Goal: Transaction & Acquisition: Purchase product/service

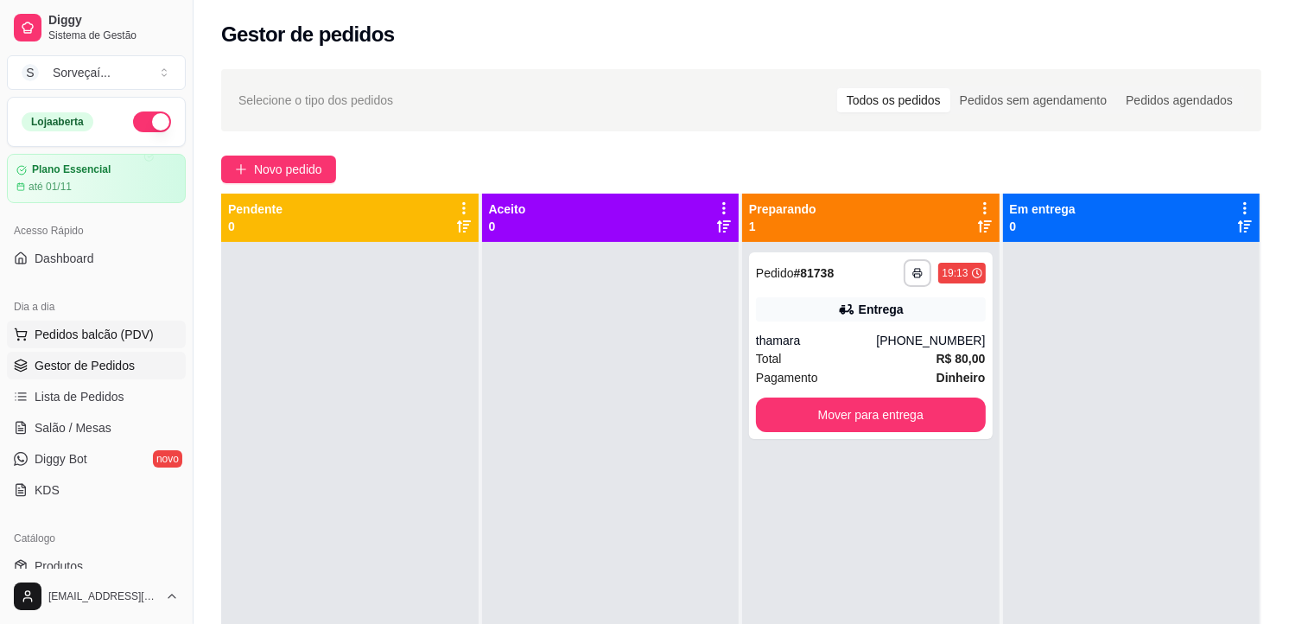
click at [142, 331] on span "Pedidos balcão (PDV)" at bounding box center [94, 334] width 119 height 17
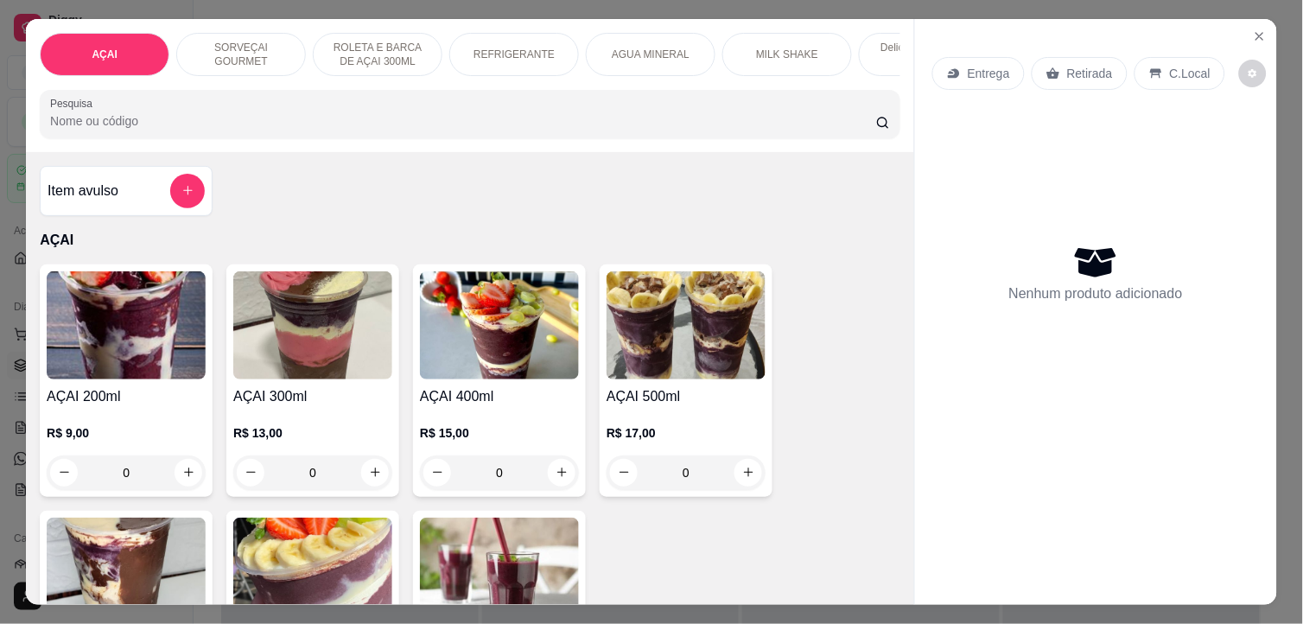
click at [706, 355] on img at bounding box center [686, 325] width 159 height 108
click at [721, 327] on img at bounding box center [686, 325] width 159 height 108
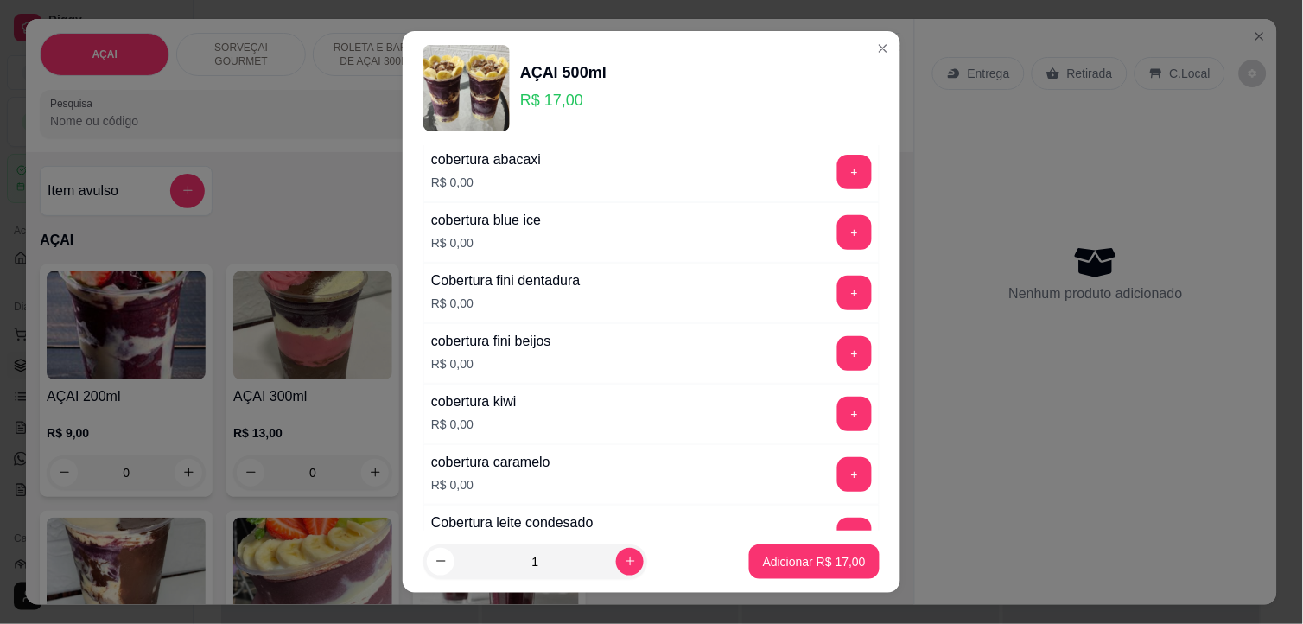
scroll to position [1536, 0]
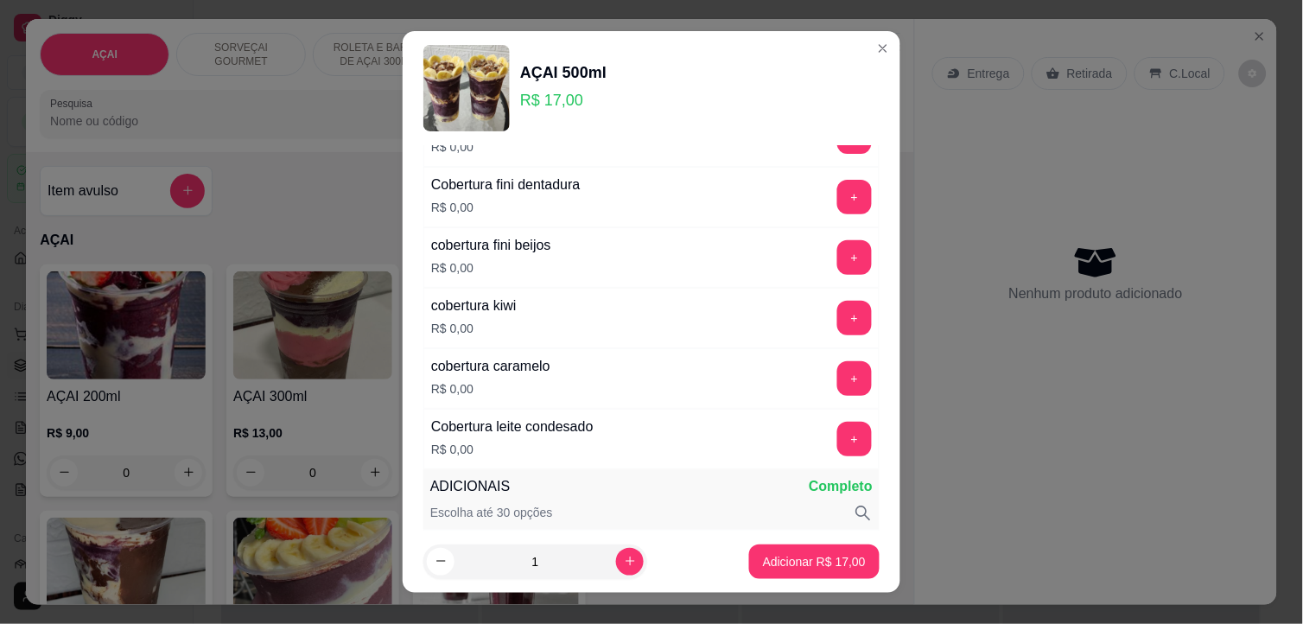
click at [837, 435] on button "+" at bounding box center [854, 439] width 35 height 35
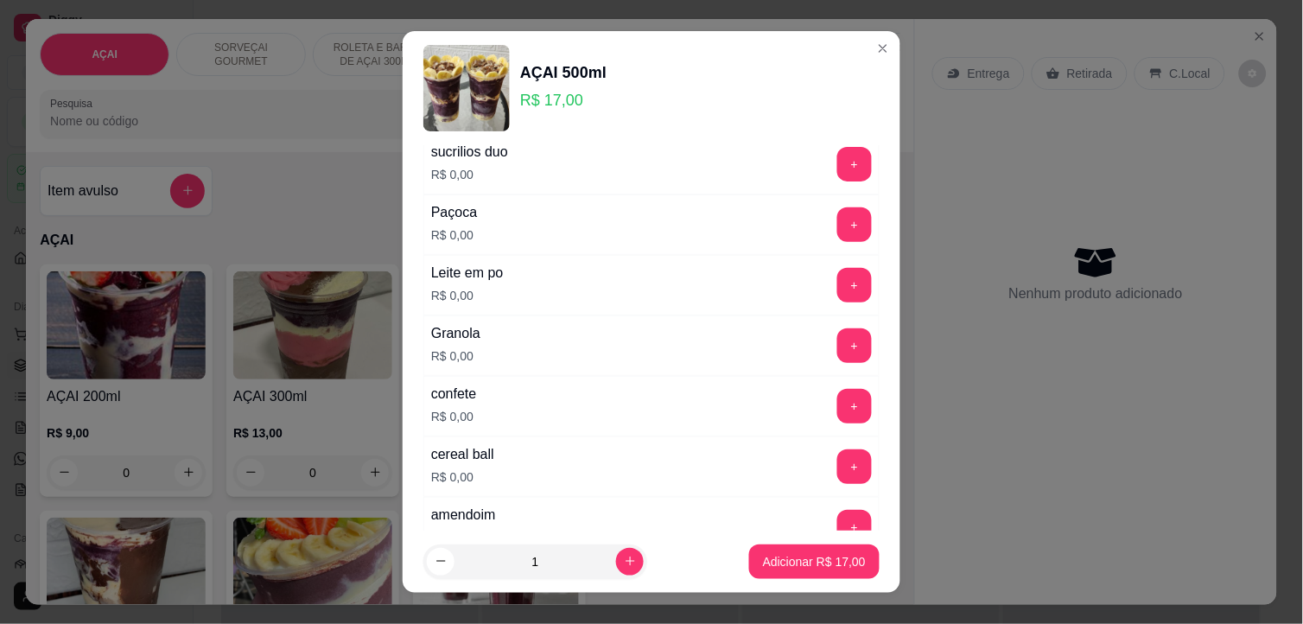
scroll to position [672, 0]
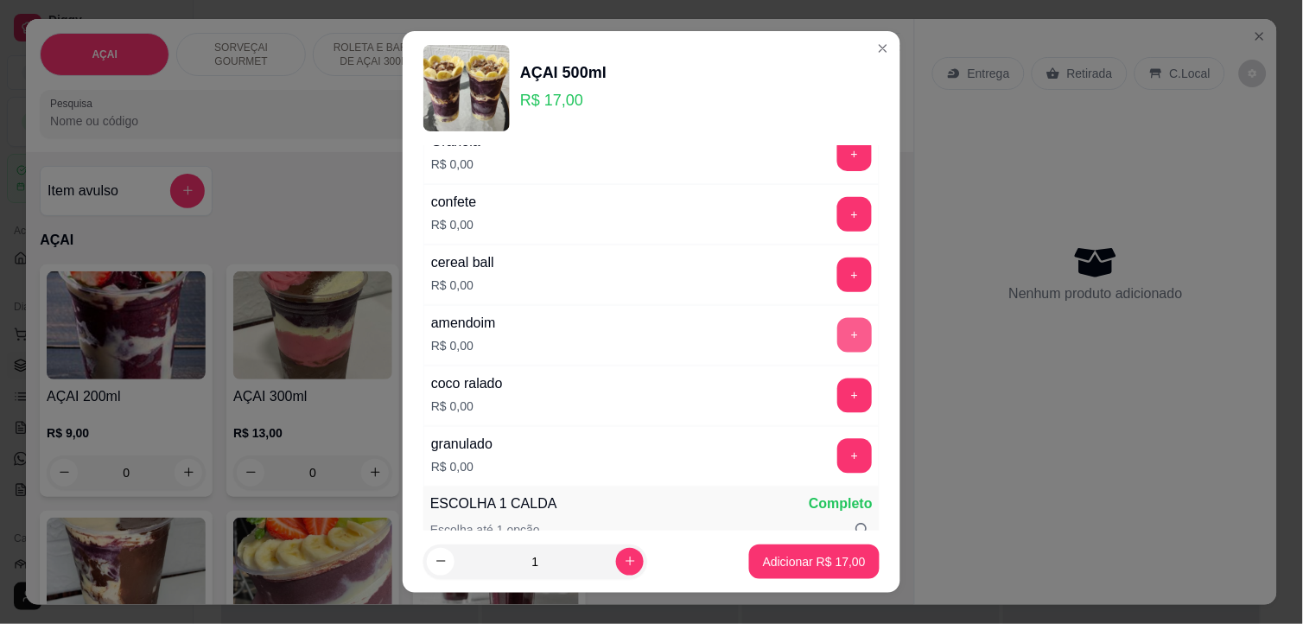
click at [837, 341] on button "+" at bounding box center [854, 335] width 35 height 35
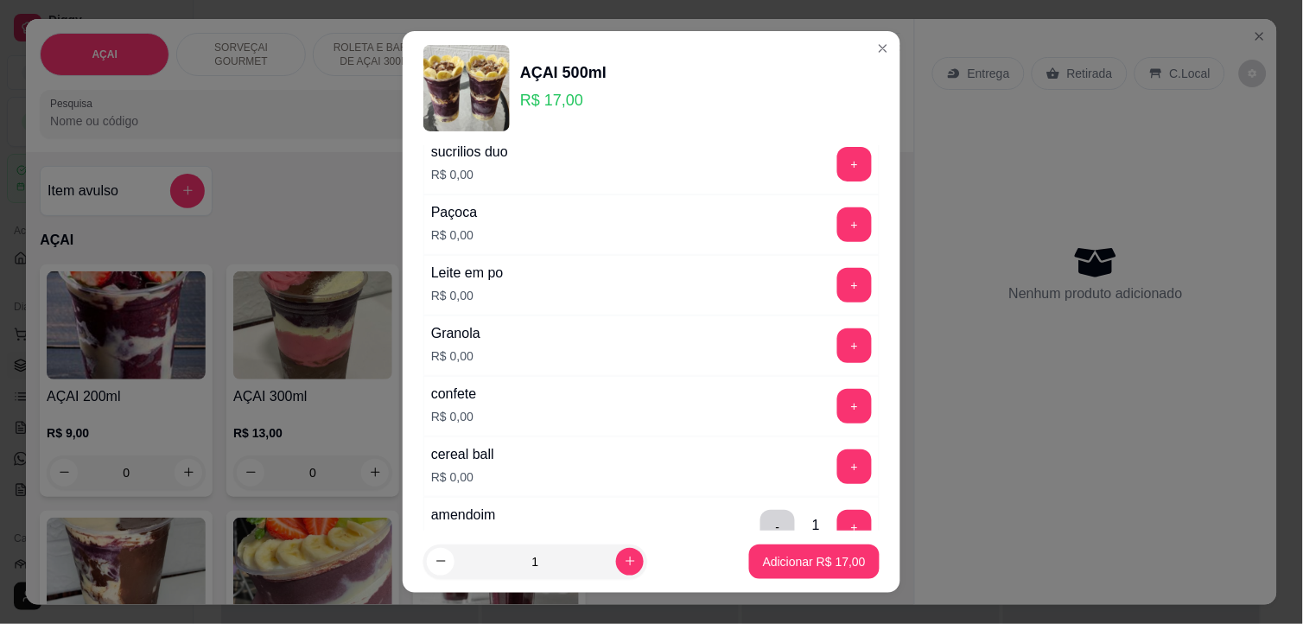
scroll to position [384, 0]
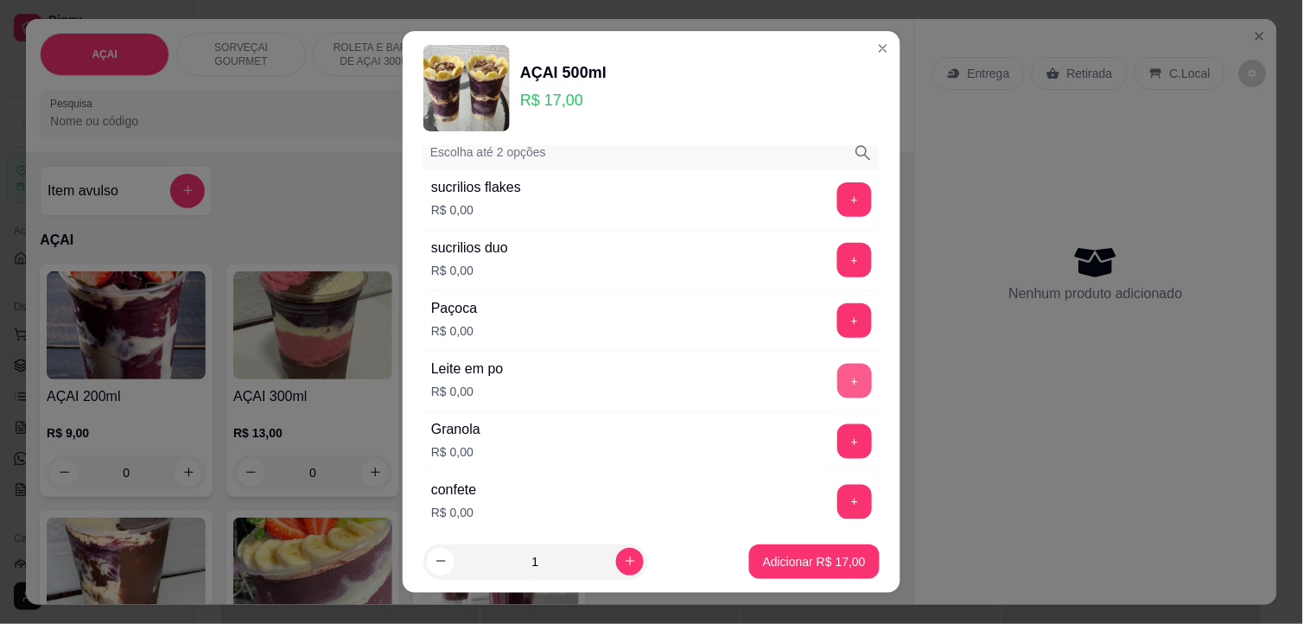
click at [837, 380] on button "+" at bounding box center [854, 381] width 35 height 35
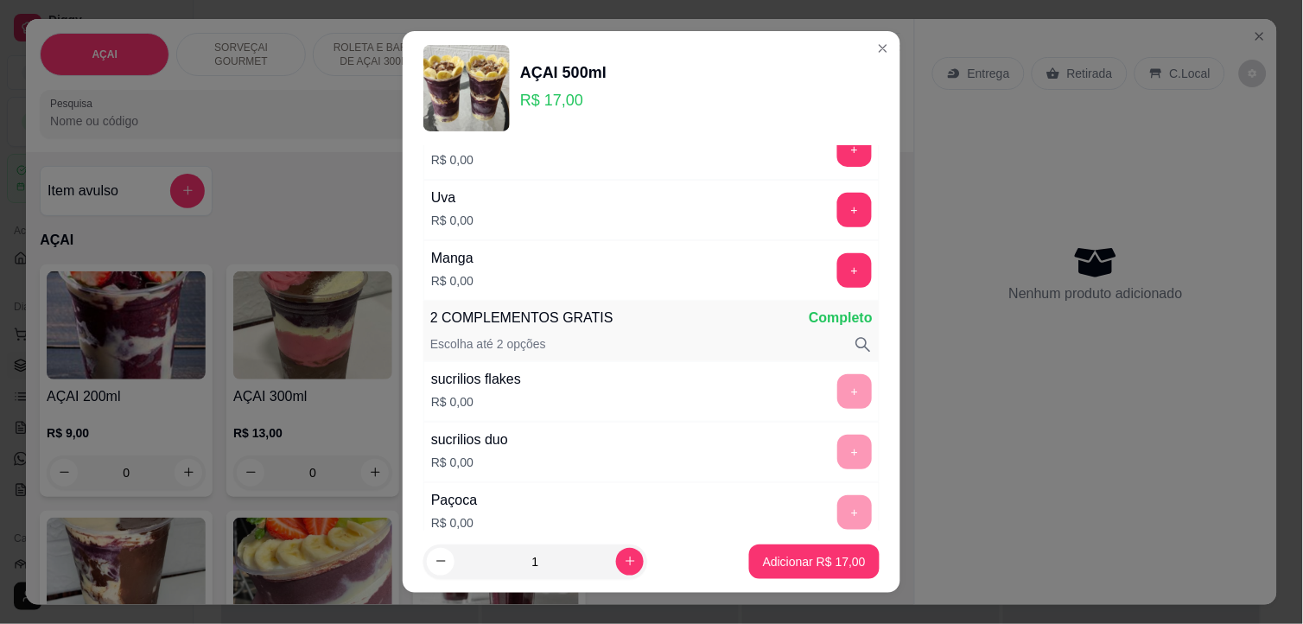
scroll to position [0, 0]
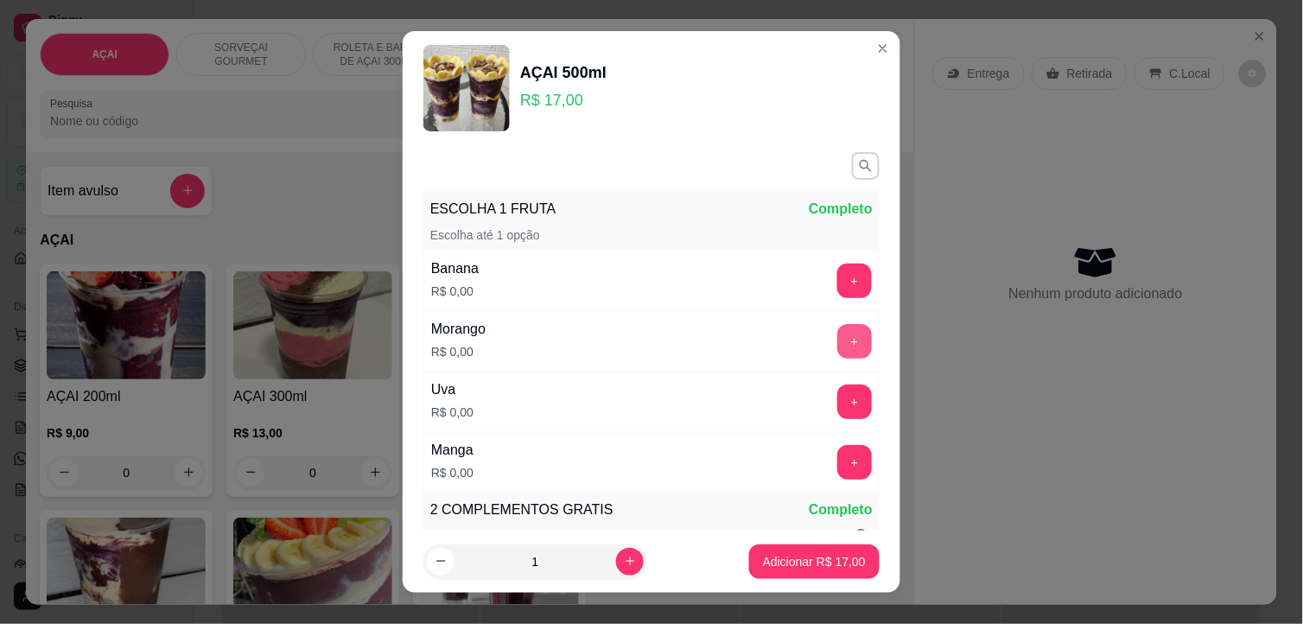
click at [837, 354] on button "+" at bounding box center [854, 341] width 35 height 35
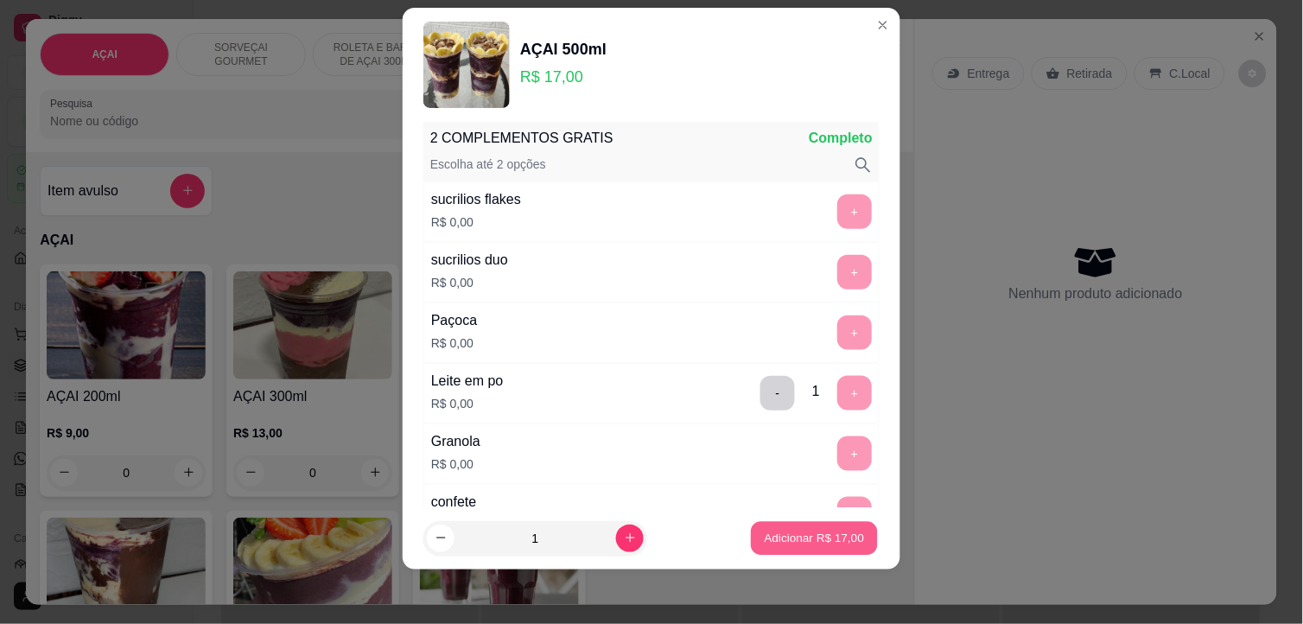
click at [787, 527] on button "Adicionar R$ 17,00" at bounding box center [814, 539] width 127 height 34
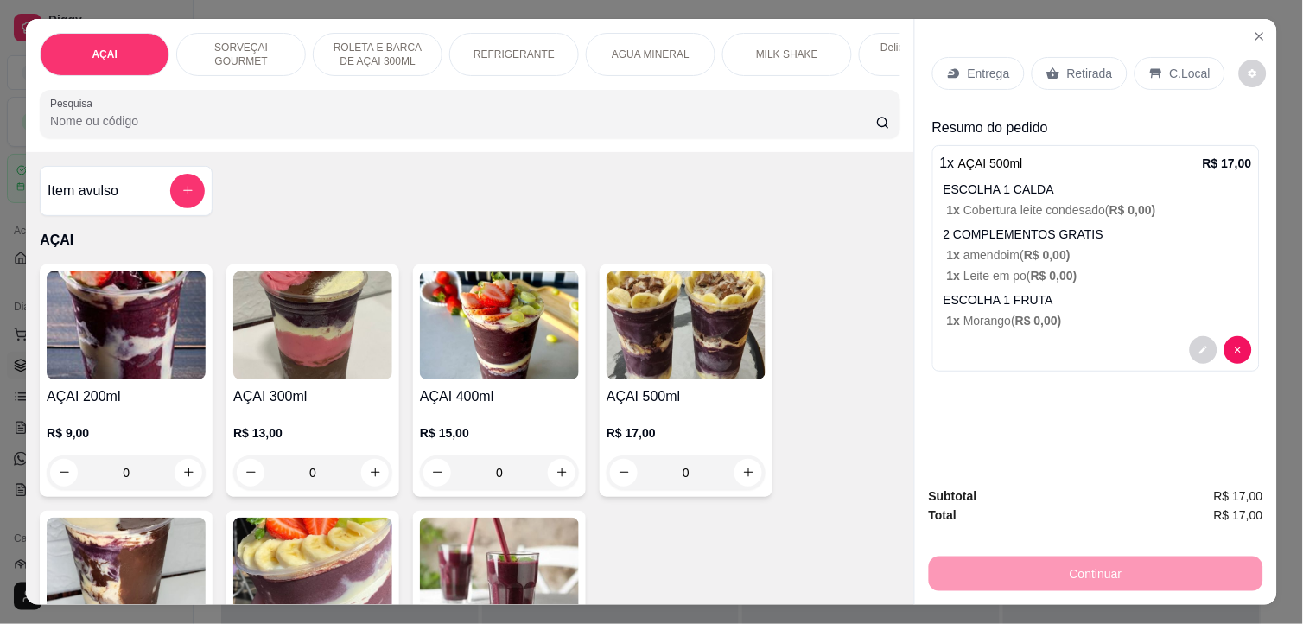
click at [741, 370] on img at bounding box center [686, 325] width 159 height 108
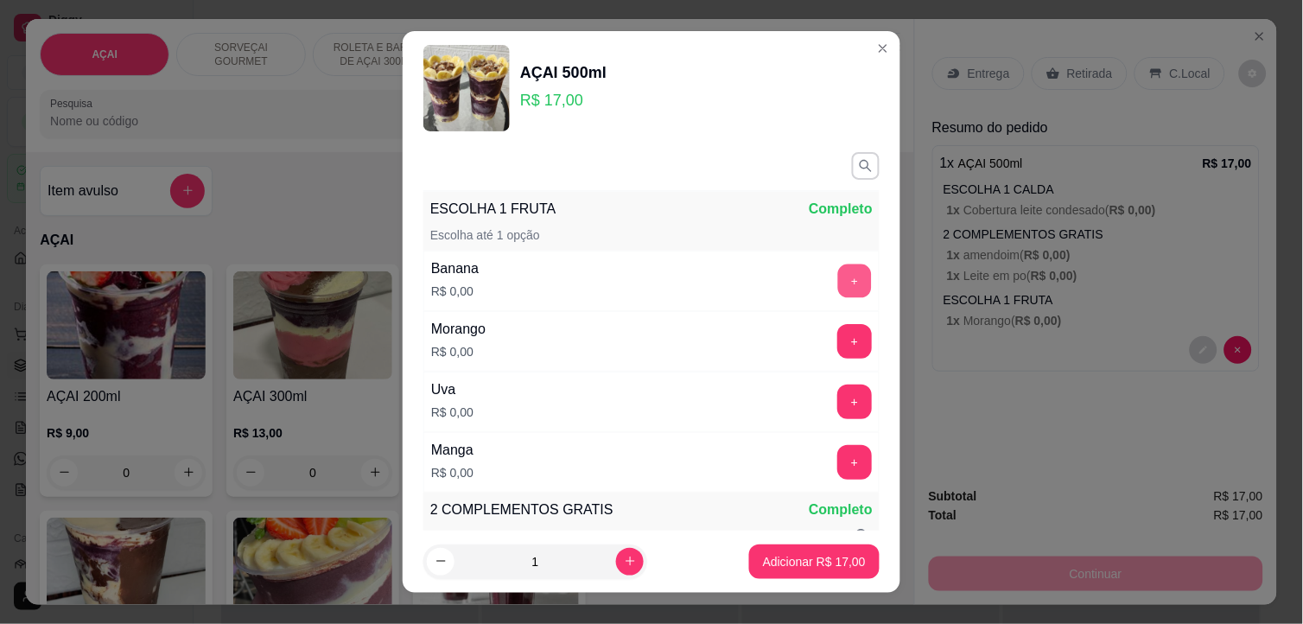
click at [838, 287] on button "+" at bounding box center [855, 281] width 34 height 34
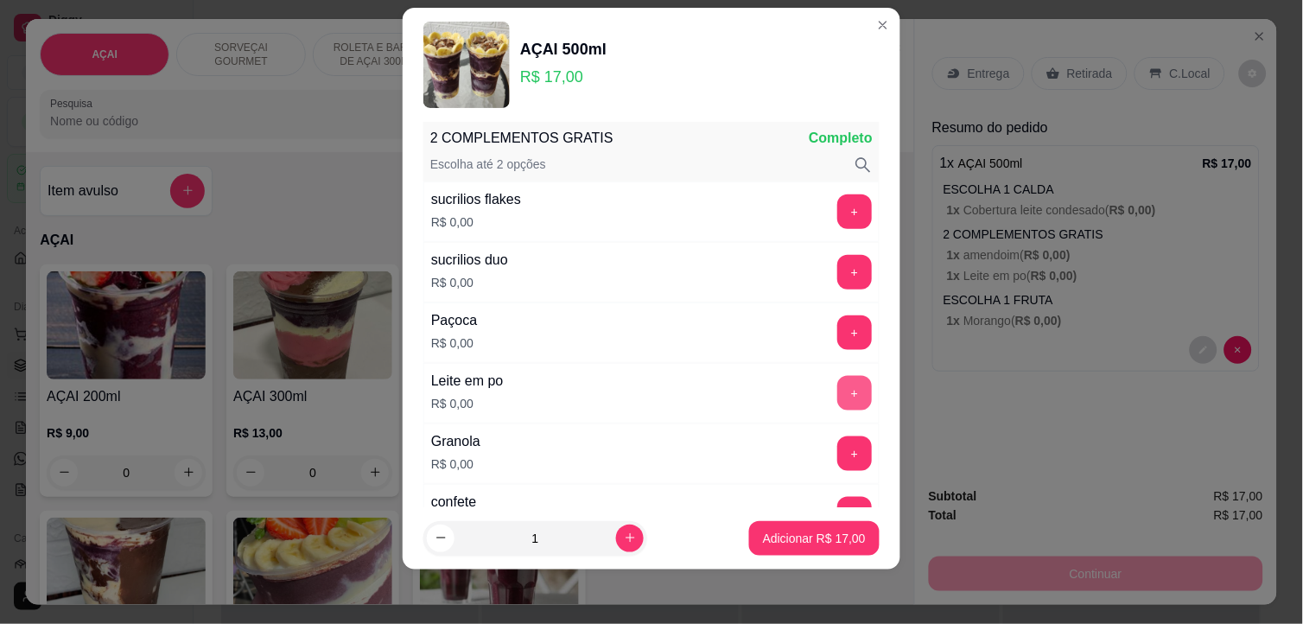
click at [837, 390] on button "+" at bounding box center [854, 393] width 35 height 35
click at [837, 335] on button "+" at bounding box center [854, 332] width 35 height 35
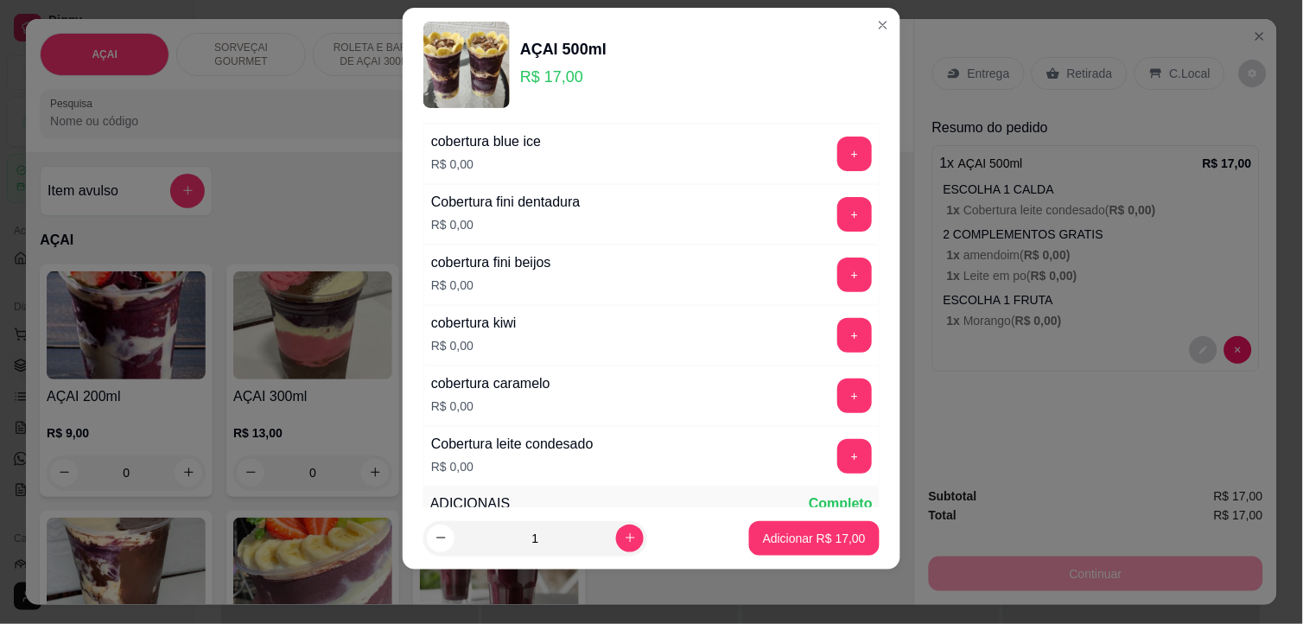
scroll to position [1591, 0]
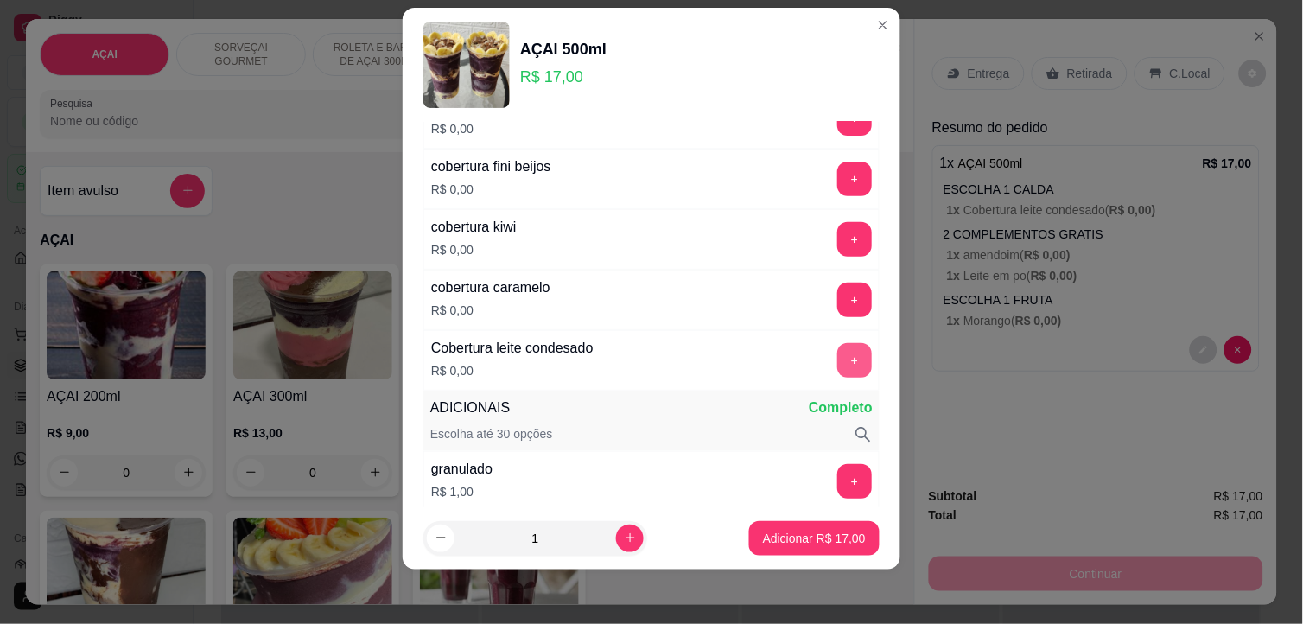
click at [837, 358] on button "+" at bounding box center [854, 360] width 35 height 35
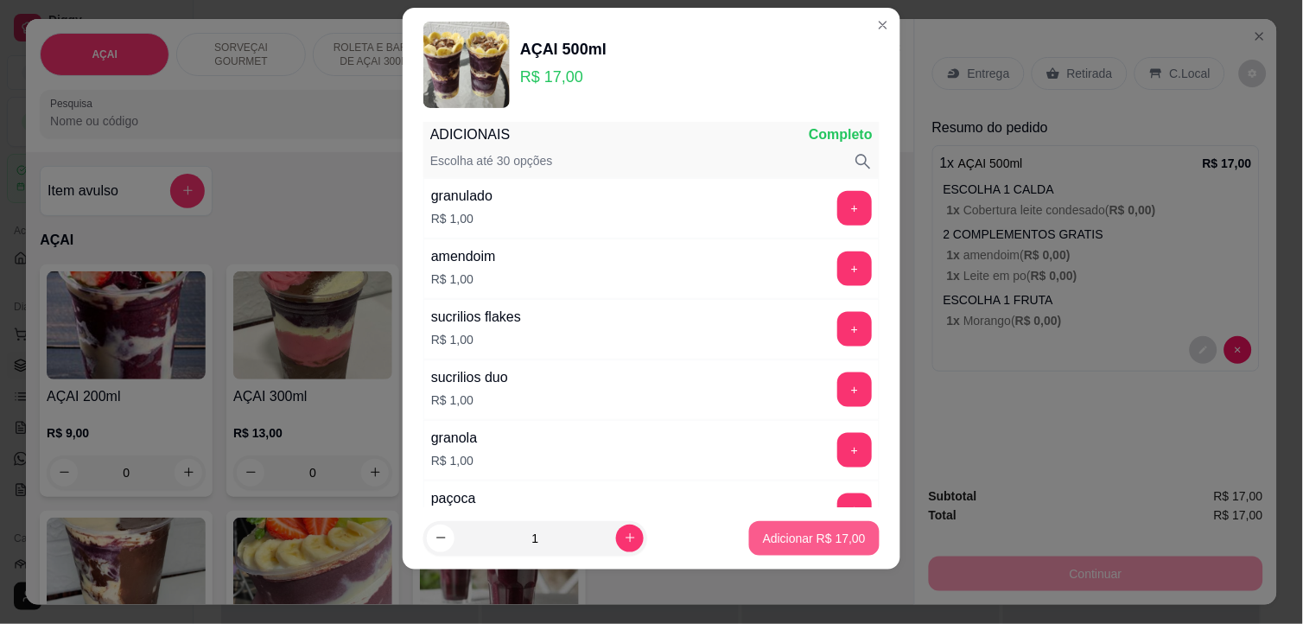
click at [806, 532] on p "Adicionar R$ 17,00" at bounding box center [814, 538] width 103 height 17
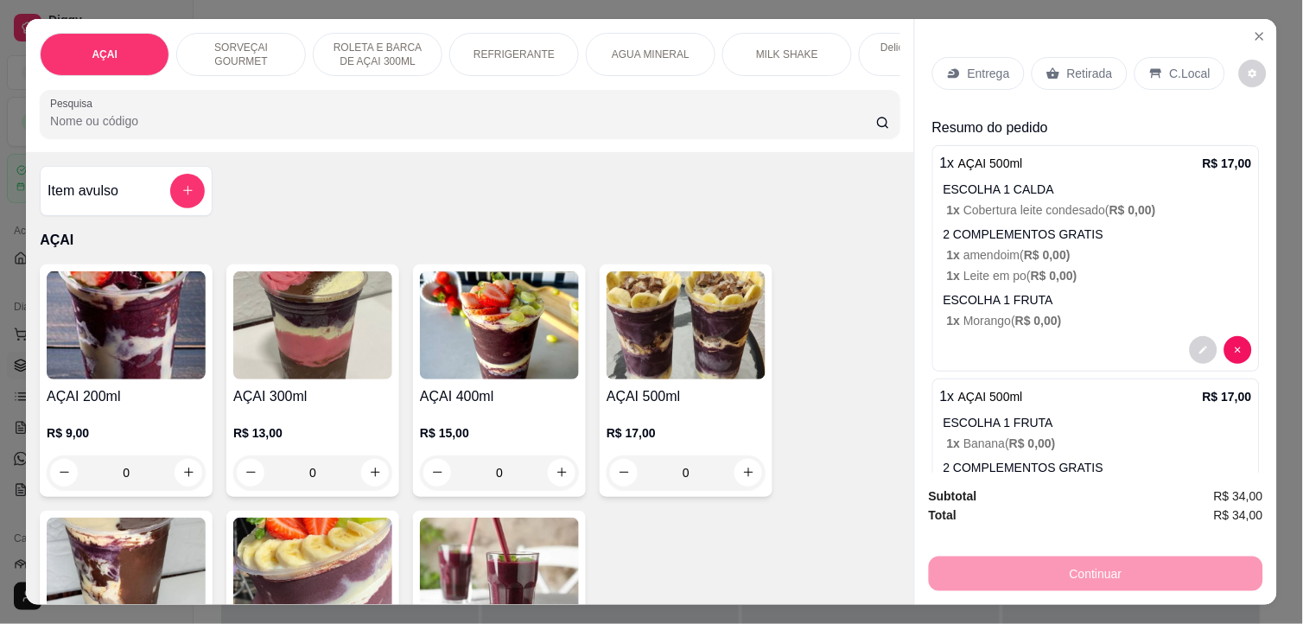
click at [1109, 72] on div "Retirada" at bounding box center [1080, 73] width 96 height 33
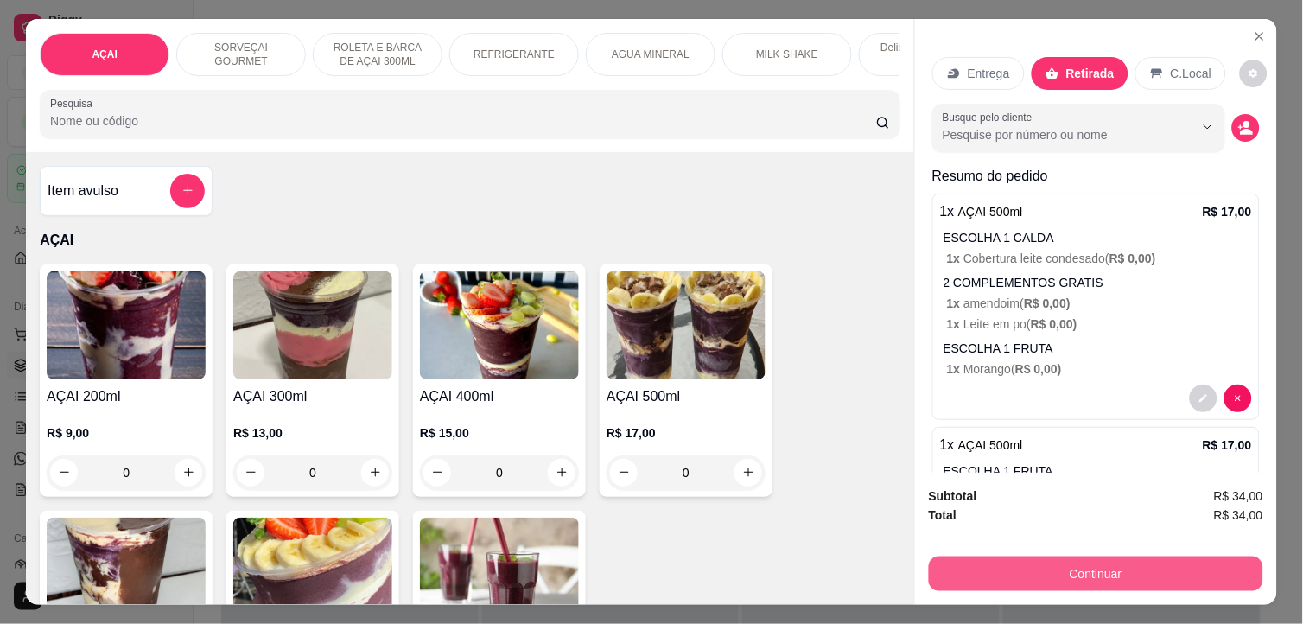
click at [1130, 567] on button "Continuar" at bounding box center [1096, 574] width 334 height 35
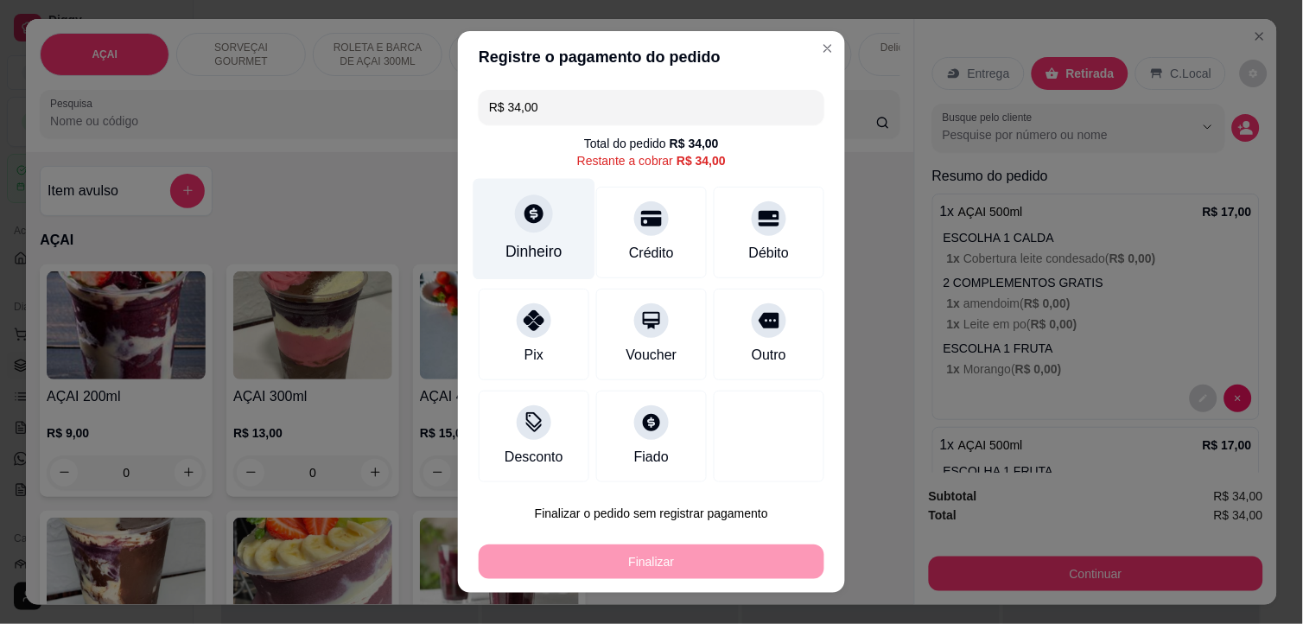
click at [545, 239] on div "Dinheiro" at bounding box center [535, 229] width 122 height 101
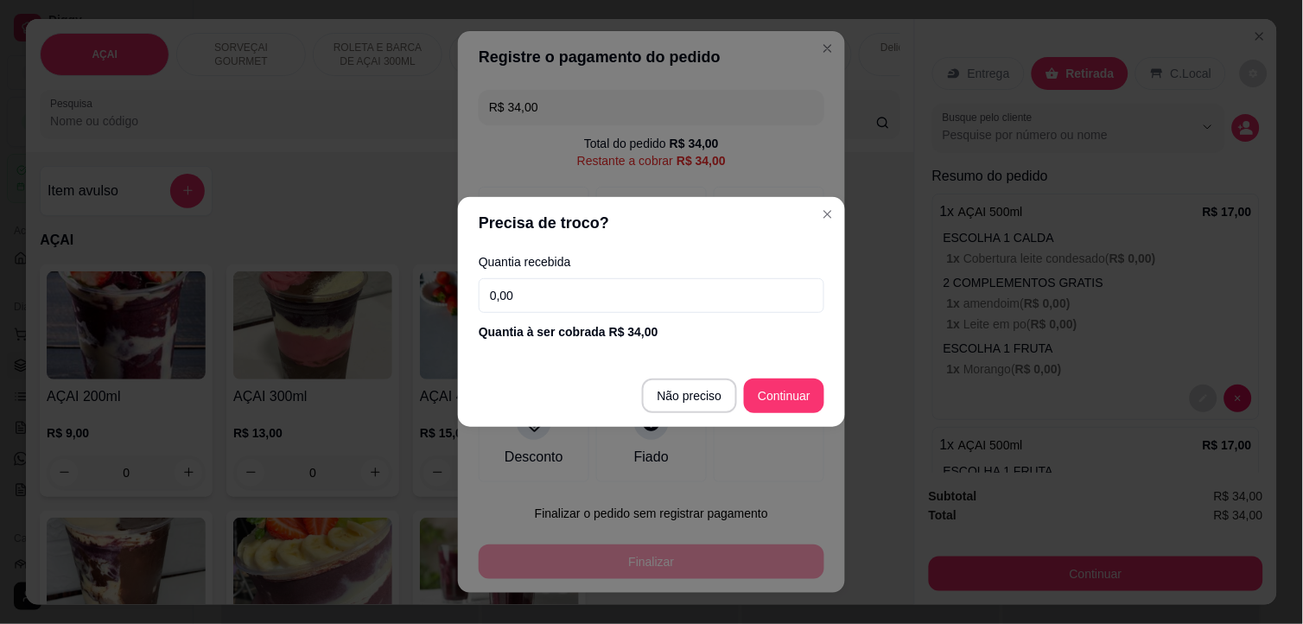
click at [632, 283] on input "0,00" at bounding box center [652, 295] width 346 height 35
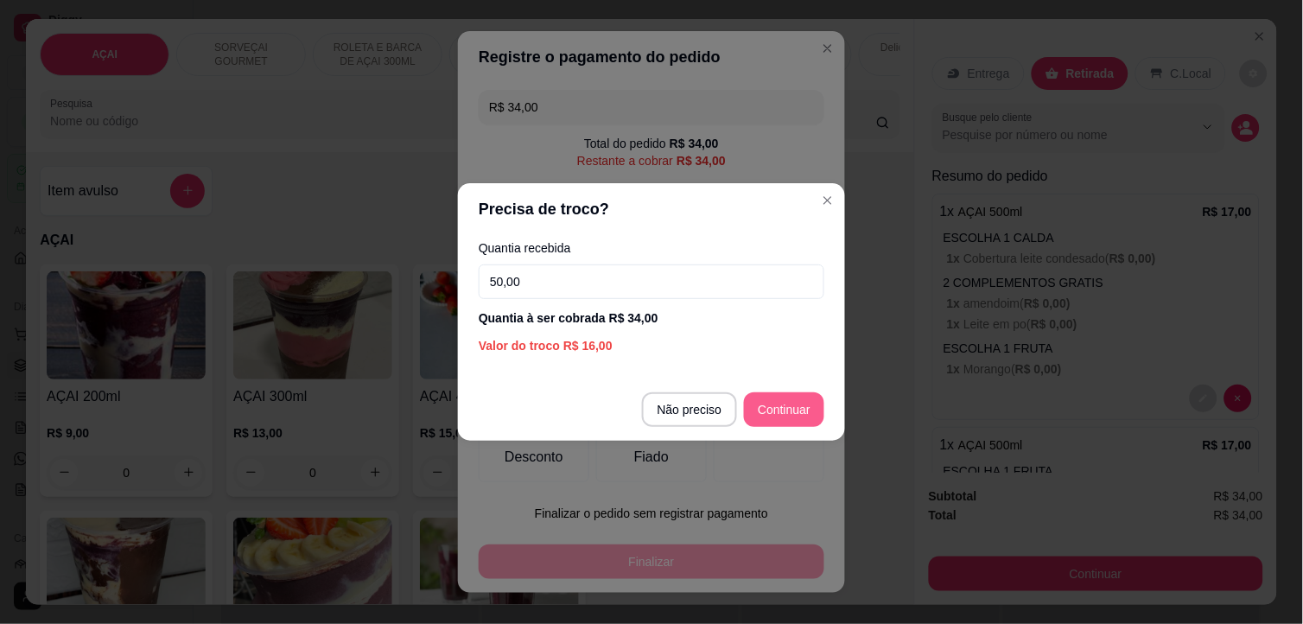
type input "50,00"
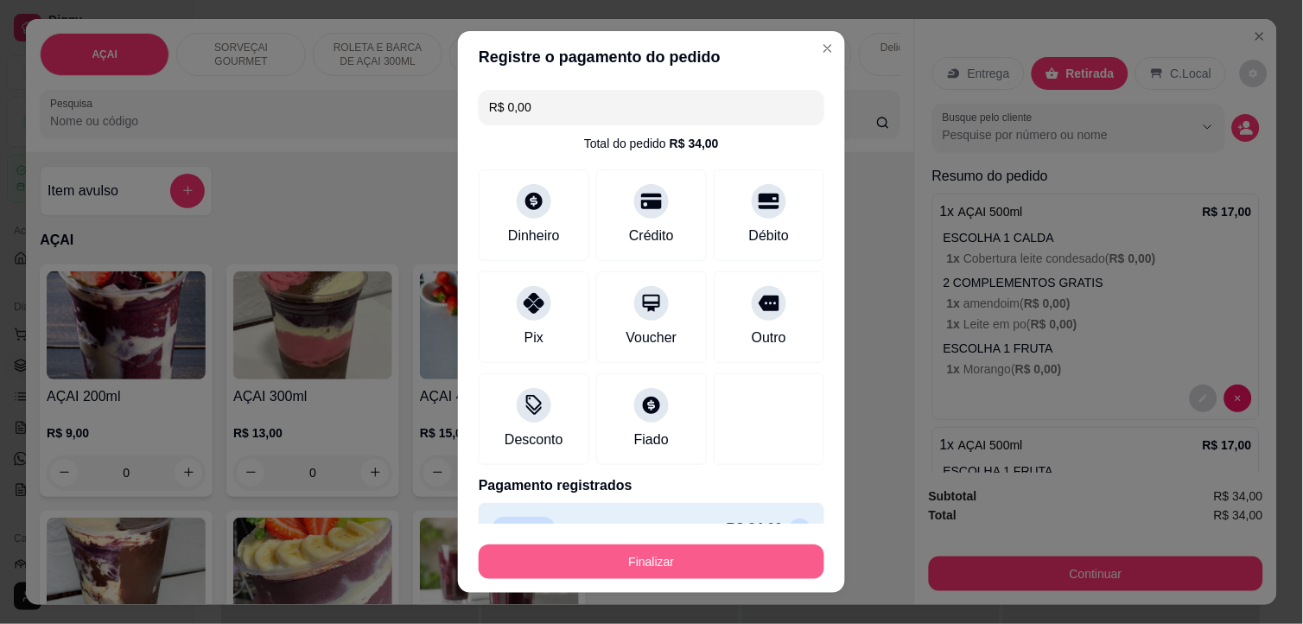
click at [731, 577] on button "Finalizar" at bounding box center [652, 561] width 346 height 35
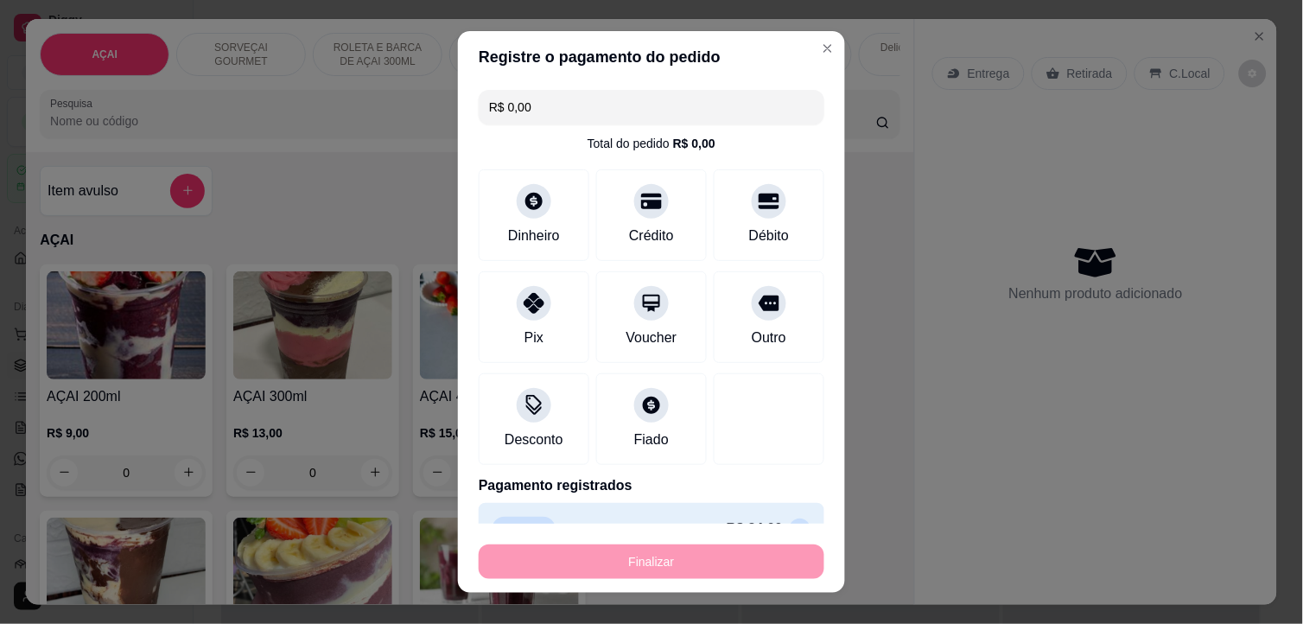
type input "-R$ 34,00"
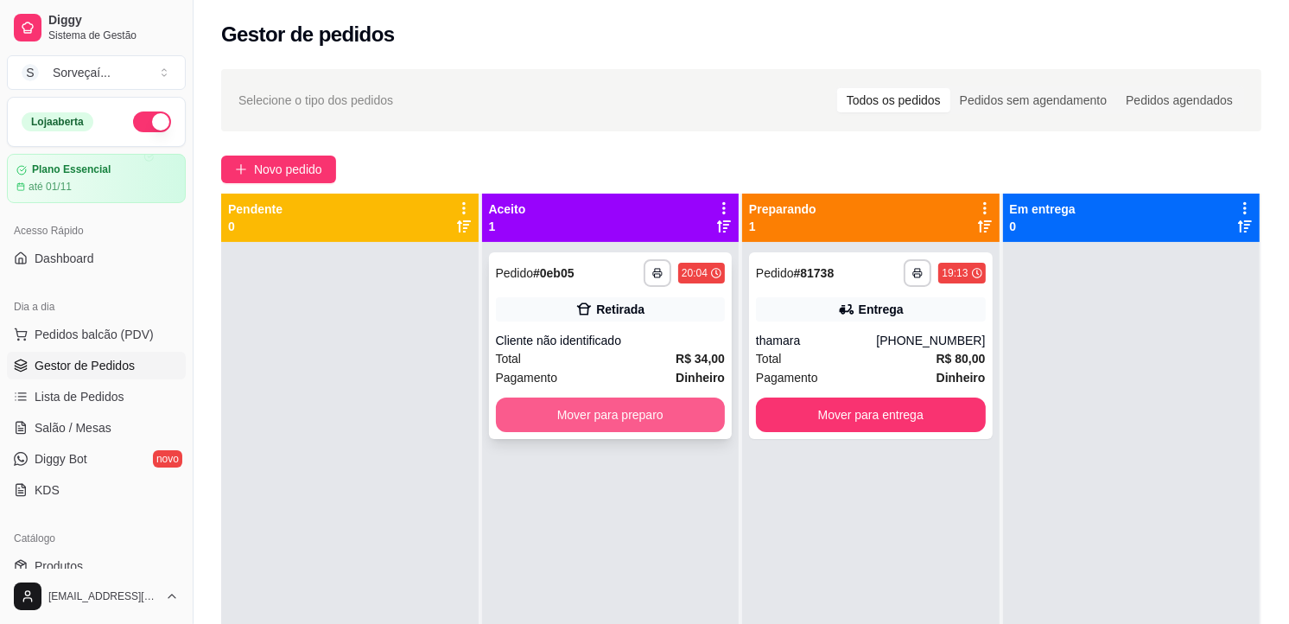
click at [687, 412] on button "Mover para preparo" at bounding box center [611, 415] width 230 height 35
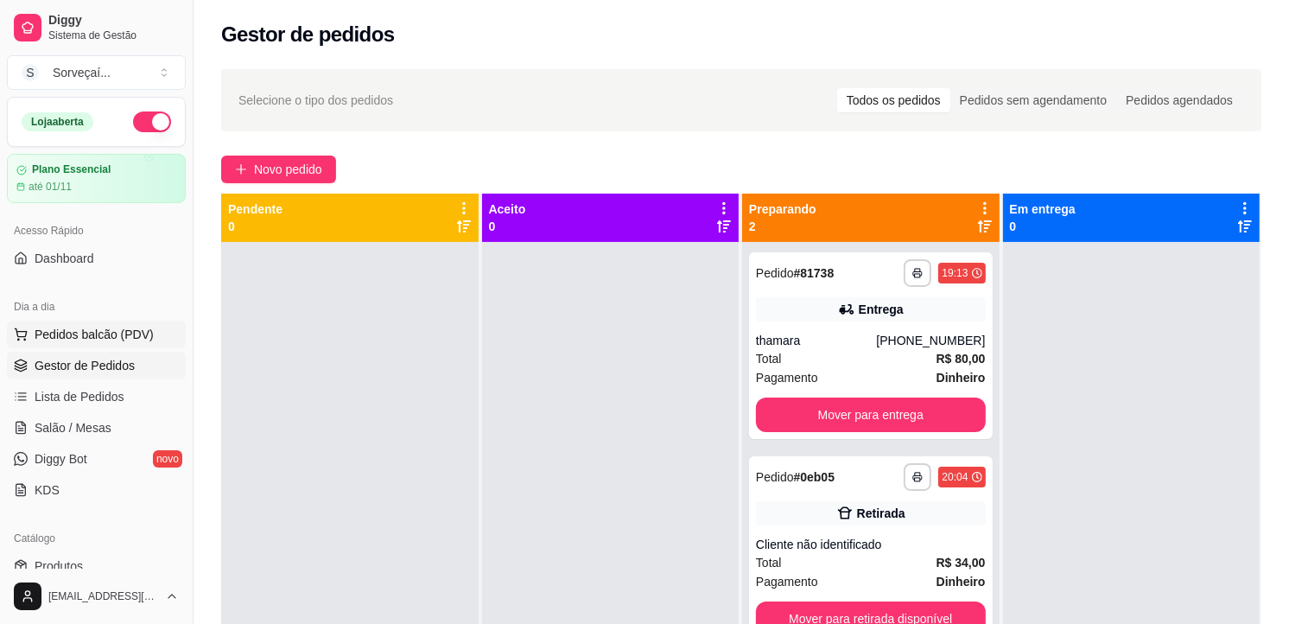
click at [131, 334] on span "Pedidos balcão (PDV)" at bounding box center [94, 334] width 119 height 17
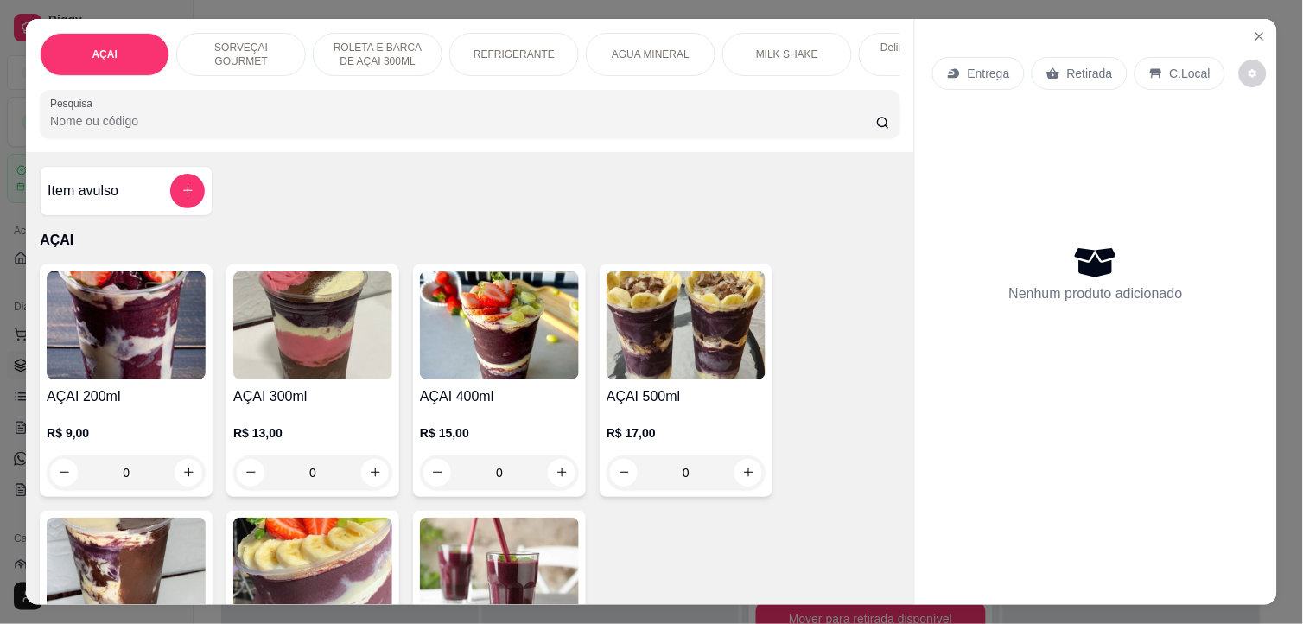
click at [629, 373] on img at bounding box center [686, 325] width 159 height 108
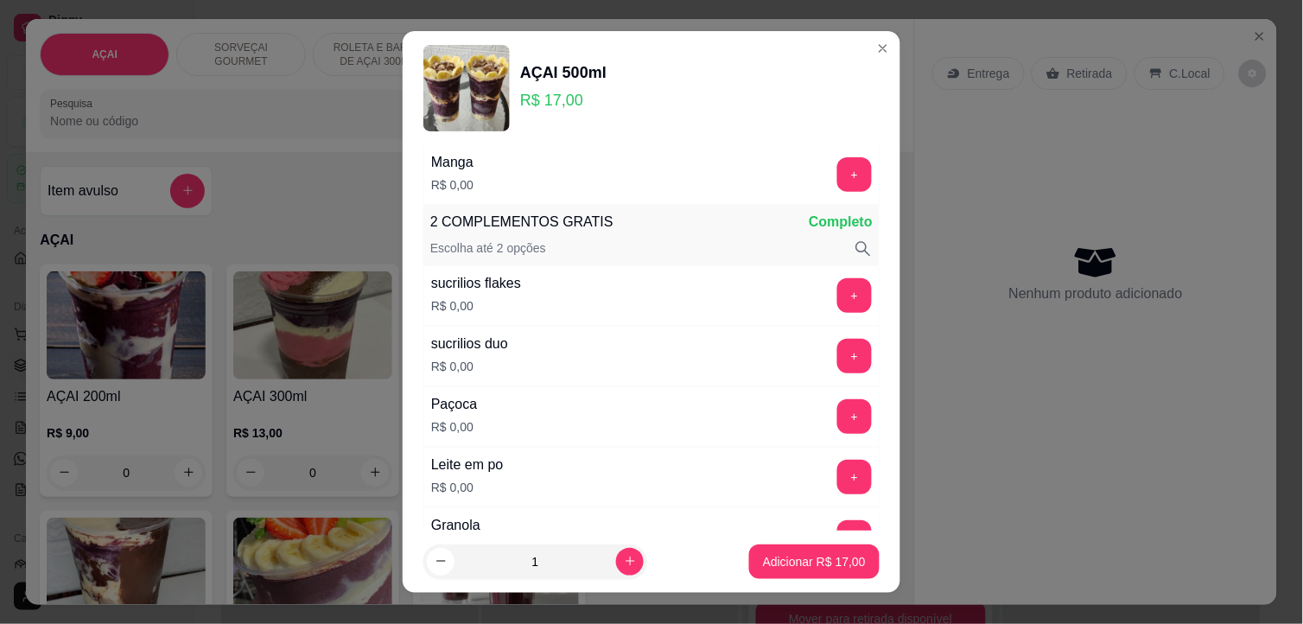
scroll to position [384, 0]
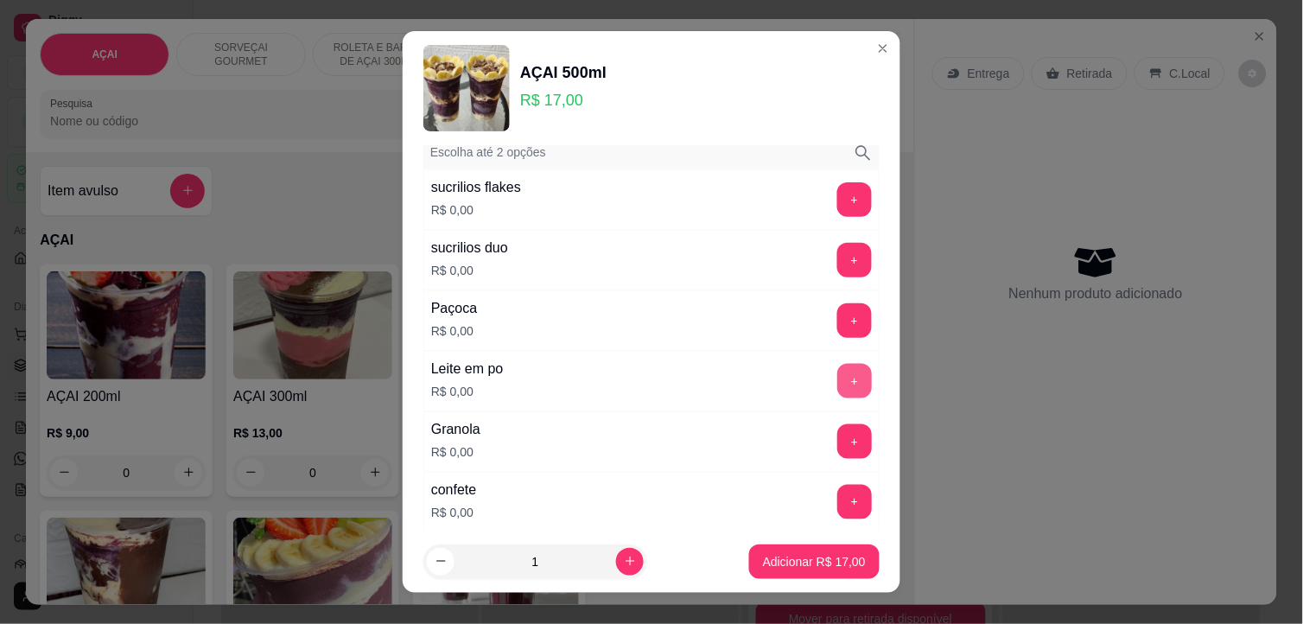
click at [837, 376] on button "+" at bounding box center [854, 381] width 35 height 35
click at [838, 322] on button "+" at bounding box center [855, 321] width 34 height 34
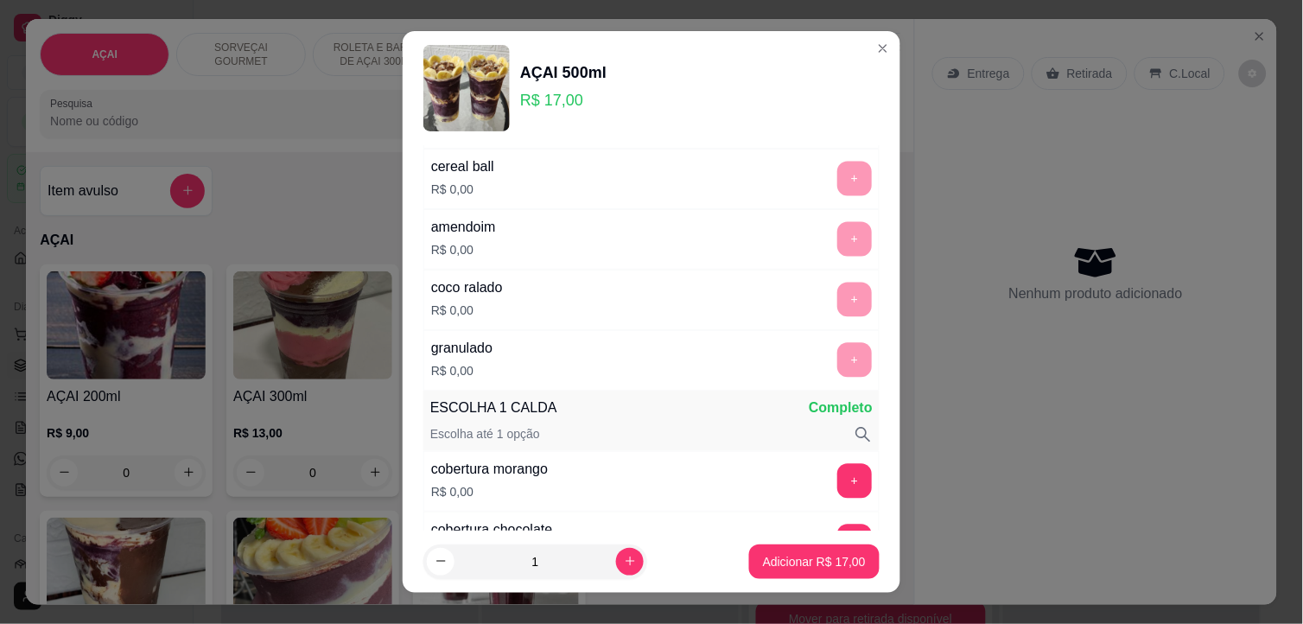
scroll to position [1056, 0]
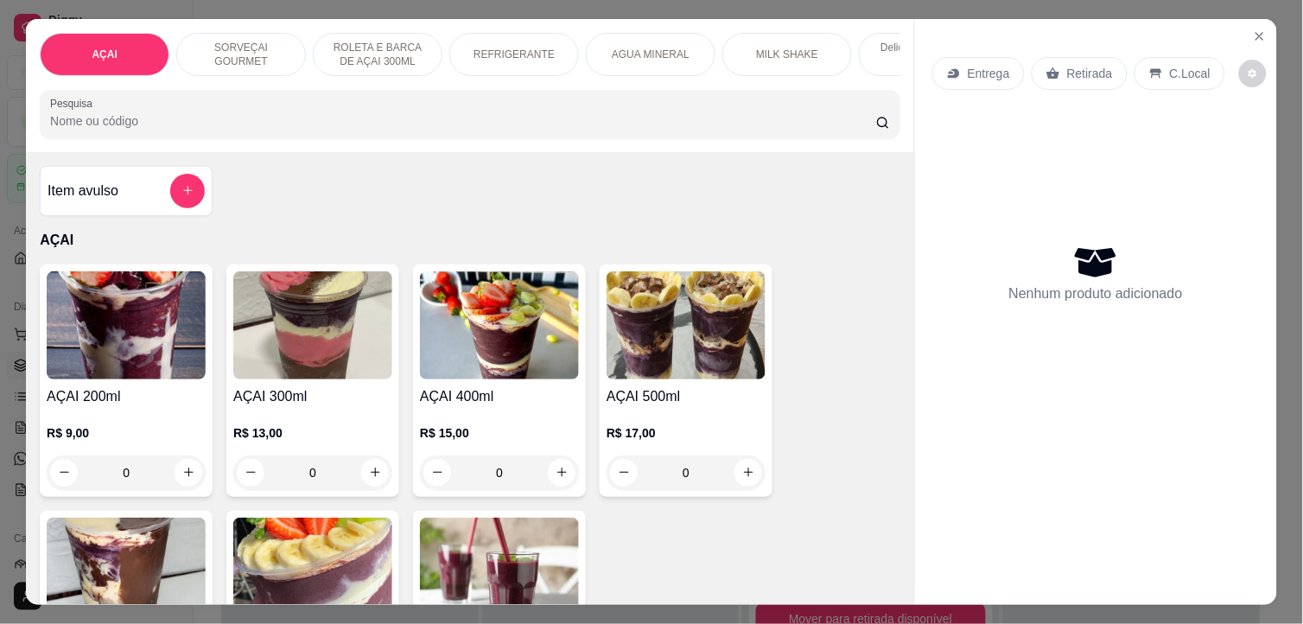
click at [275, 368] on img at bounding box center [312, 325] width 159 height 108
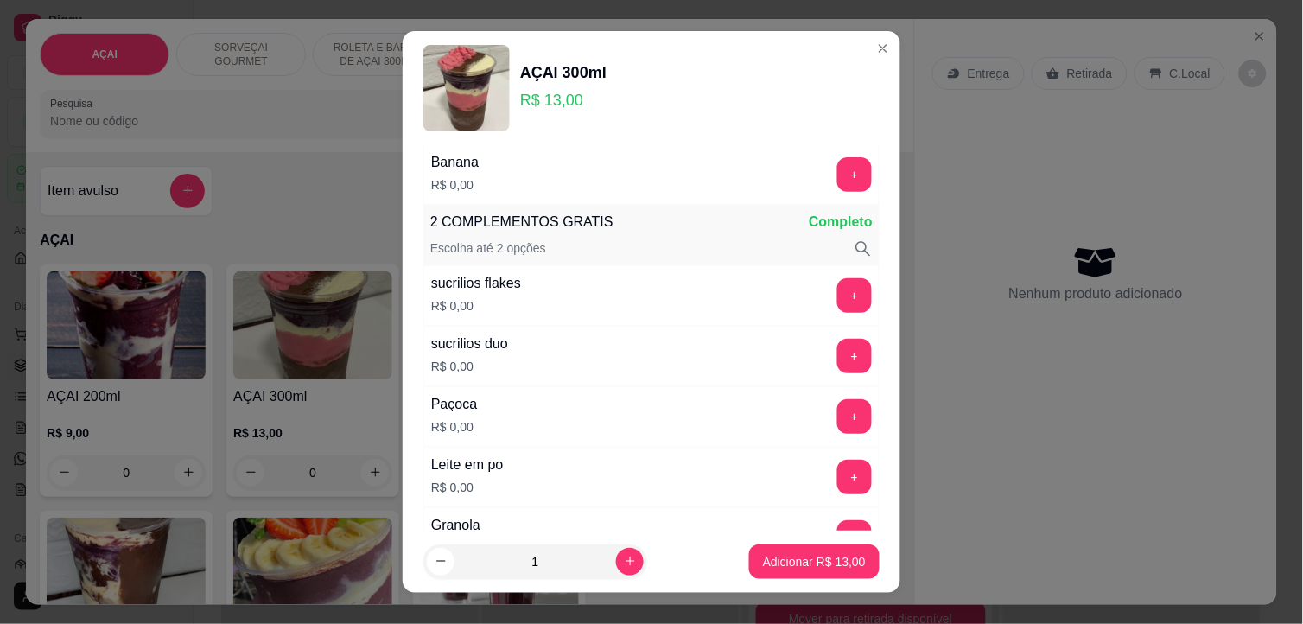
scroll to position [384, 0]
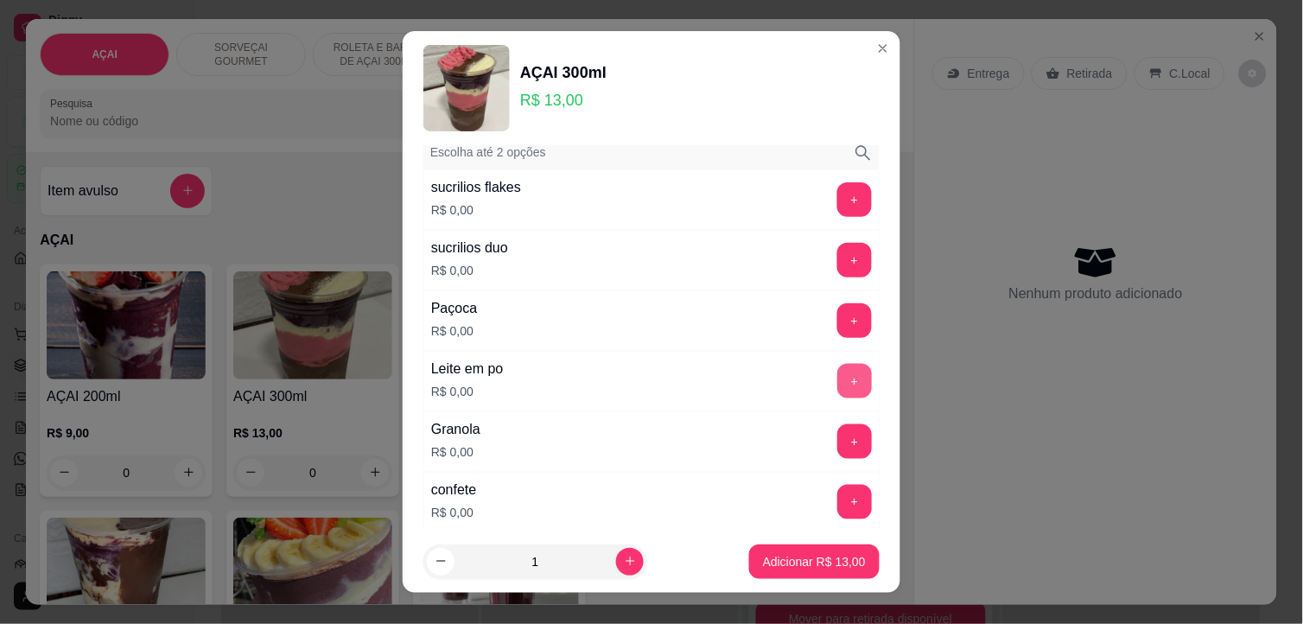
click at [837, 384] on button "+" at bounding box center [854, 381] width 35 height 35
click at [818, 302] on div "Paçoca R$ 0,00 +" at bounding box center [651, 320] width 456 height 60
click at [837, 320] on button "+" at bounding box center [854, 320] width 35 height 35
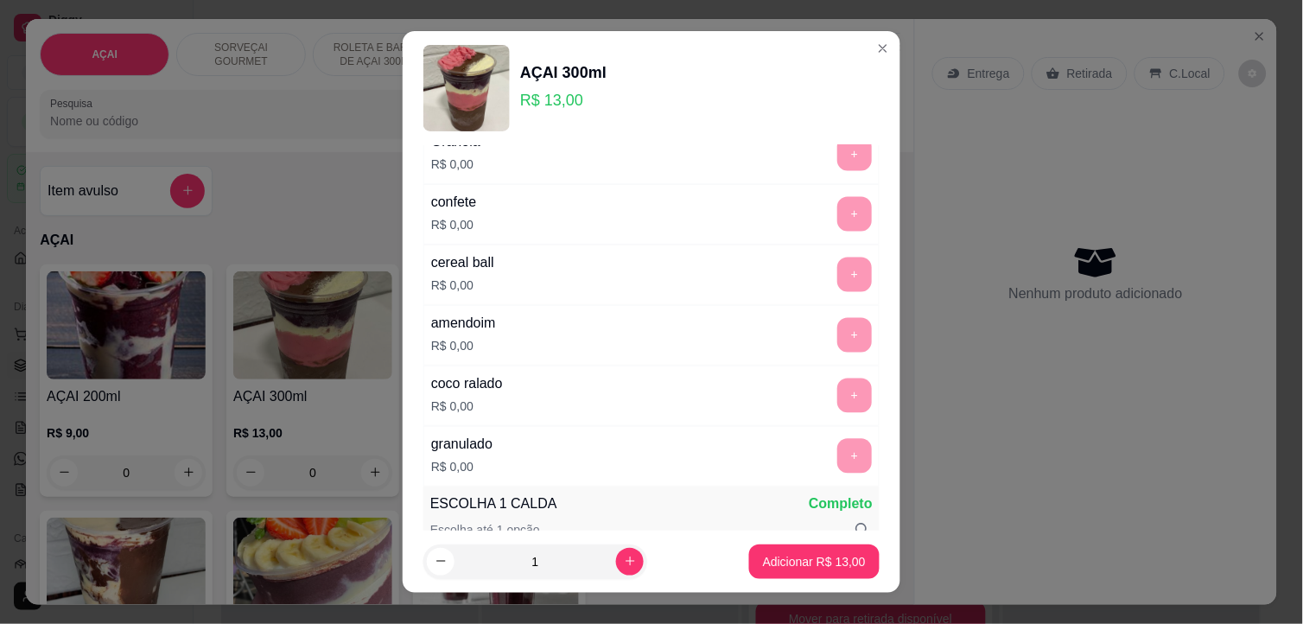
scroll to position [864, 0]
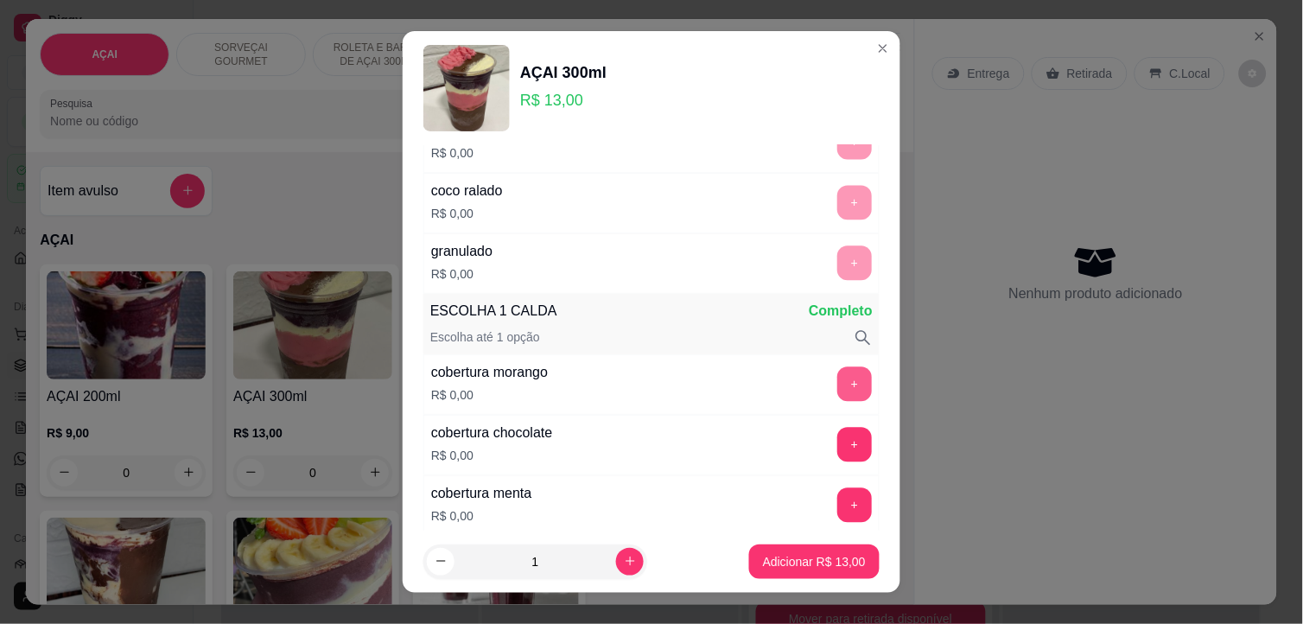
click at [837, 383] on button "+" at bounding box center [854, 384] width 35 height 35
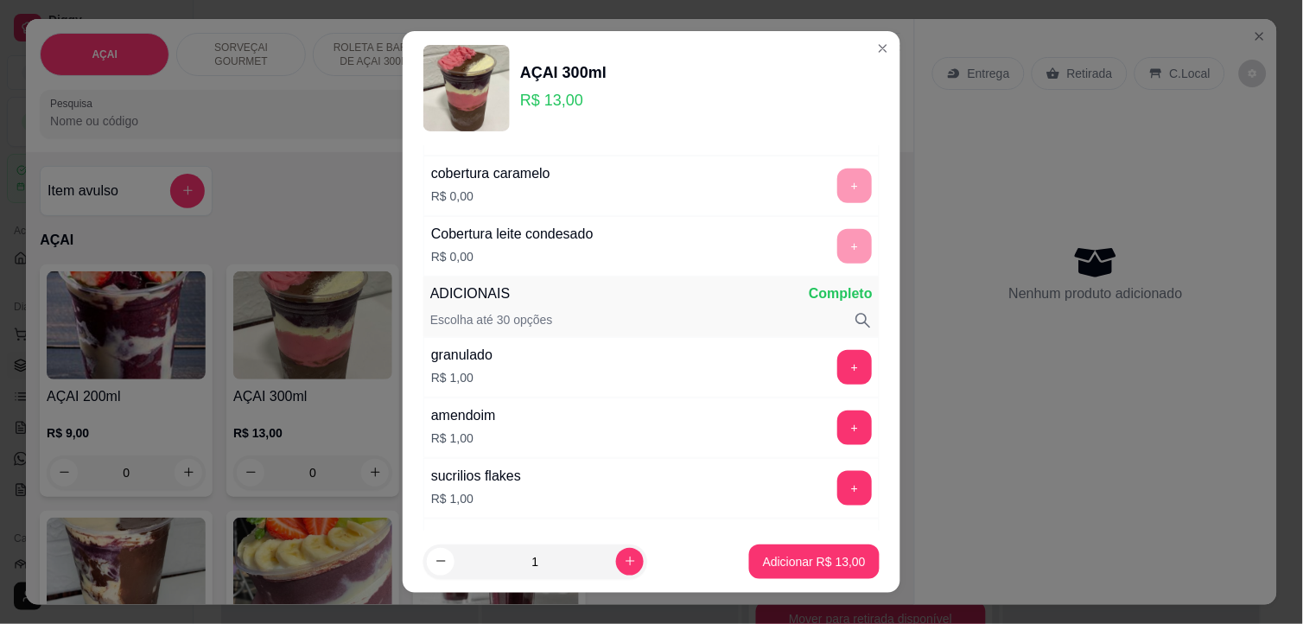
scroll to position [1920, 0]
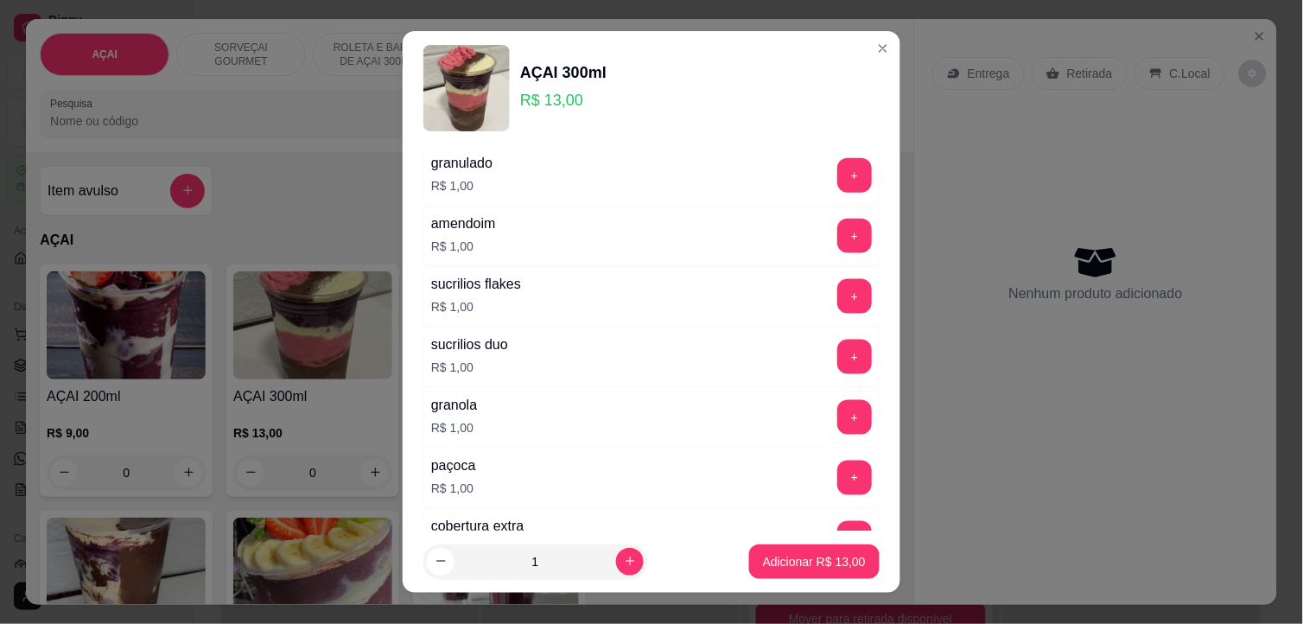
click at [837, 419] on button "+" at bounding box center [854, 417] width 35 height 35
click at [837, 251] on button "+" at bounding box center [854, 236] width 35 height 35
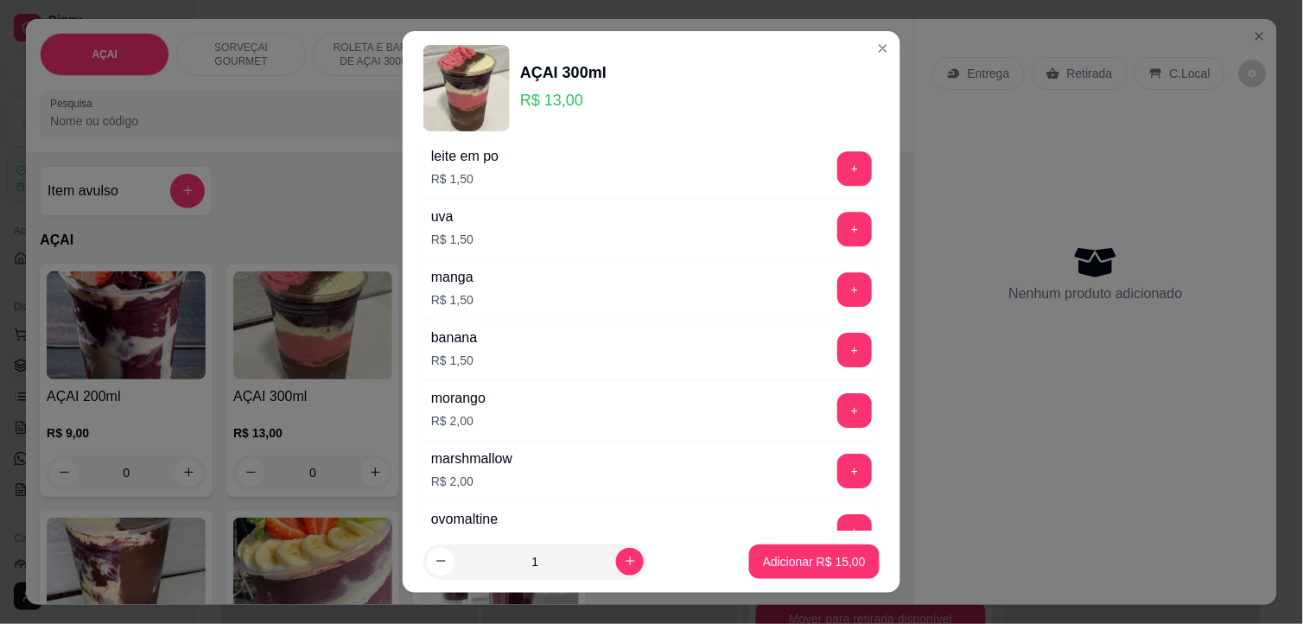
scroll to position [2785, 0]
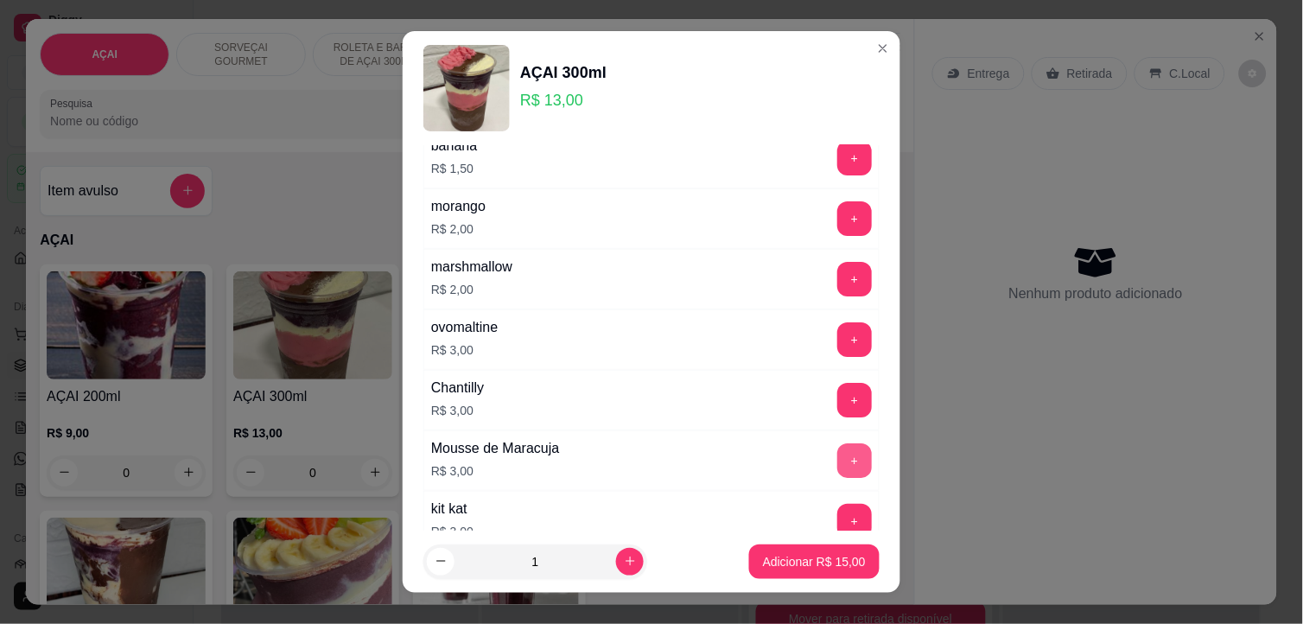
click at [837, 462] on button "+" at bounding box center [854, 460] width 35 height 35
click at [832, 557] on p "Adicionar R$ 18,00" at bounding box center [814, 561] width 103 height 17
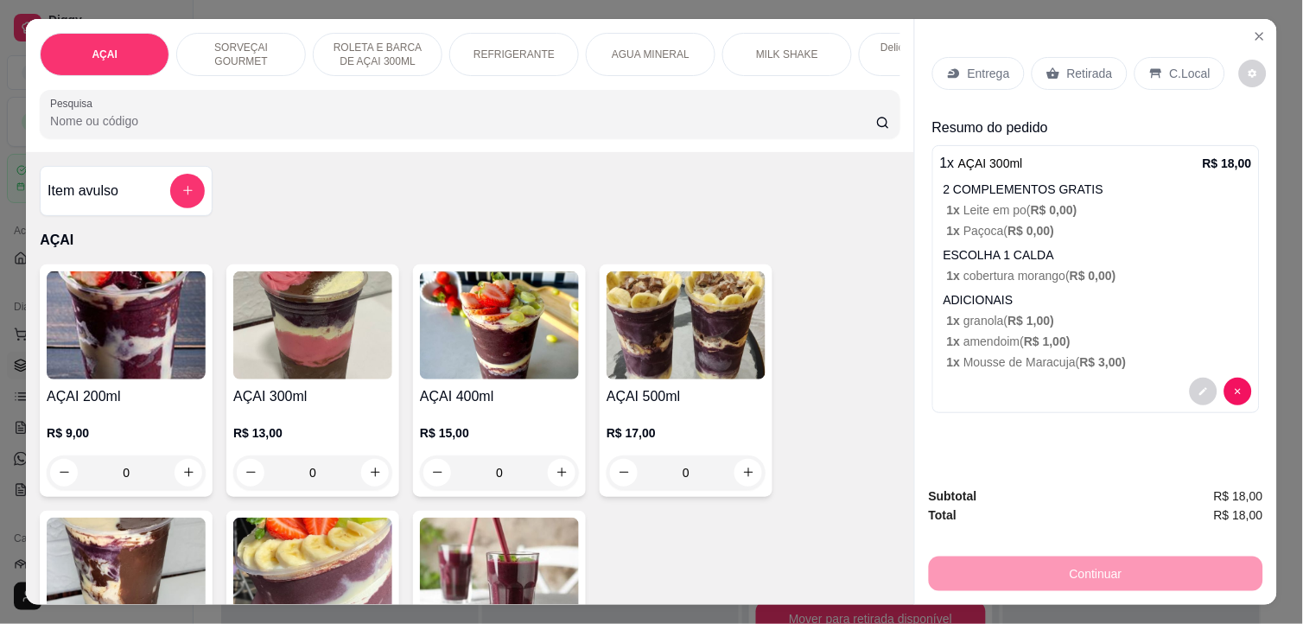
click at [994, 65] on p "Entrega" at bounding box center [989, 73] width 42 height 17
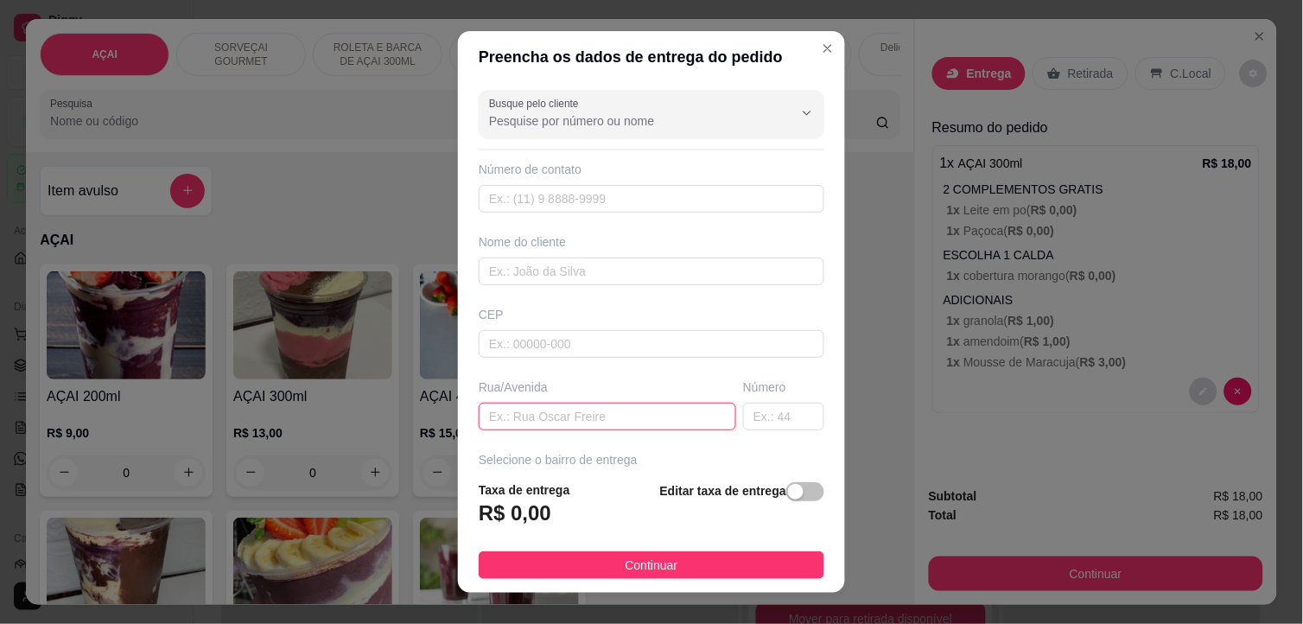
click at [584, 417] on input "text" at bounding box center [608, 417] width 258 height 28
type input "jozew sacarias dos santos"
click at [743, 419] on input "text" at bounding box center [783, 417] width 81 height 28
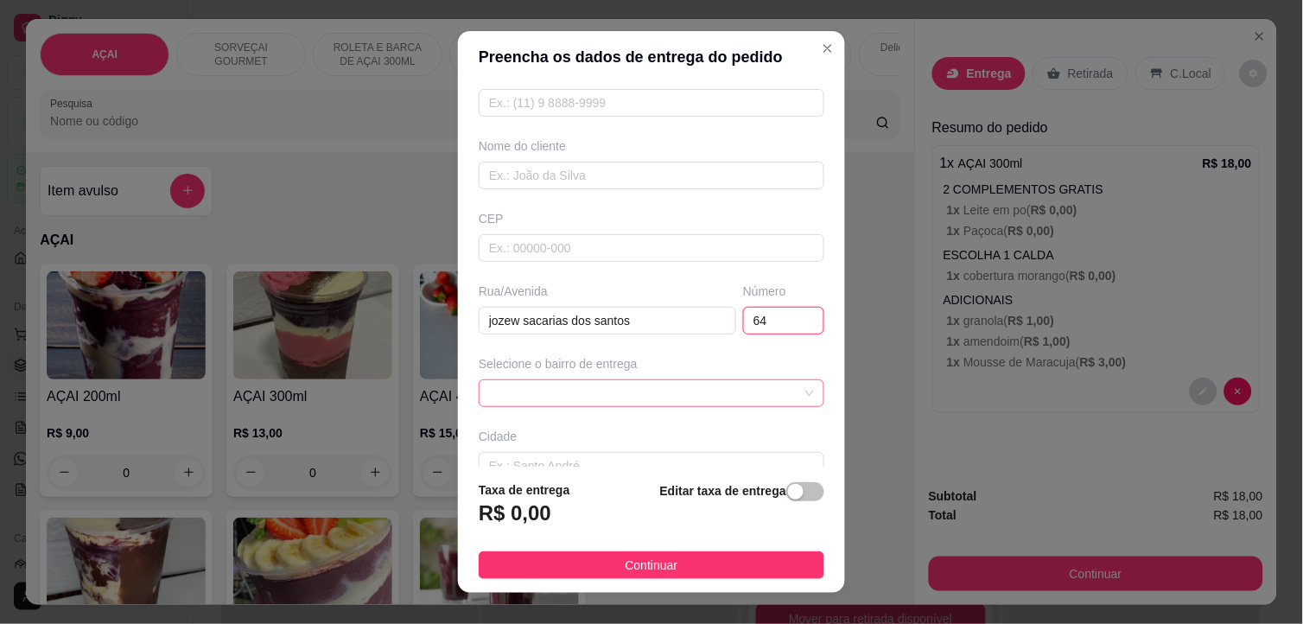
click at [605, 396] on span at bounding box center [651, 393] width 325 height 26
type input "64"
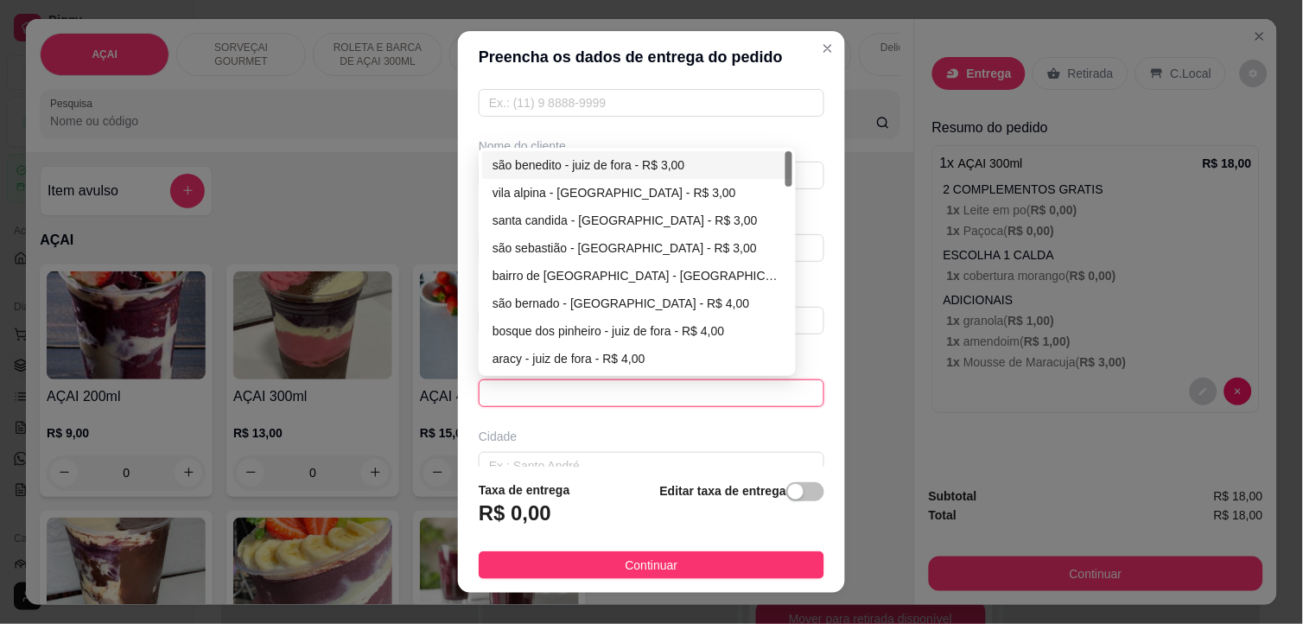
click at [577, 165] on div "são benedito - juiz de fora - R$ 3,00" at bounding box center [638, 165] width 290 height 19
type input "juiz de fora"
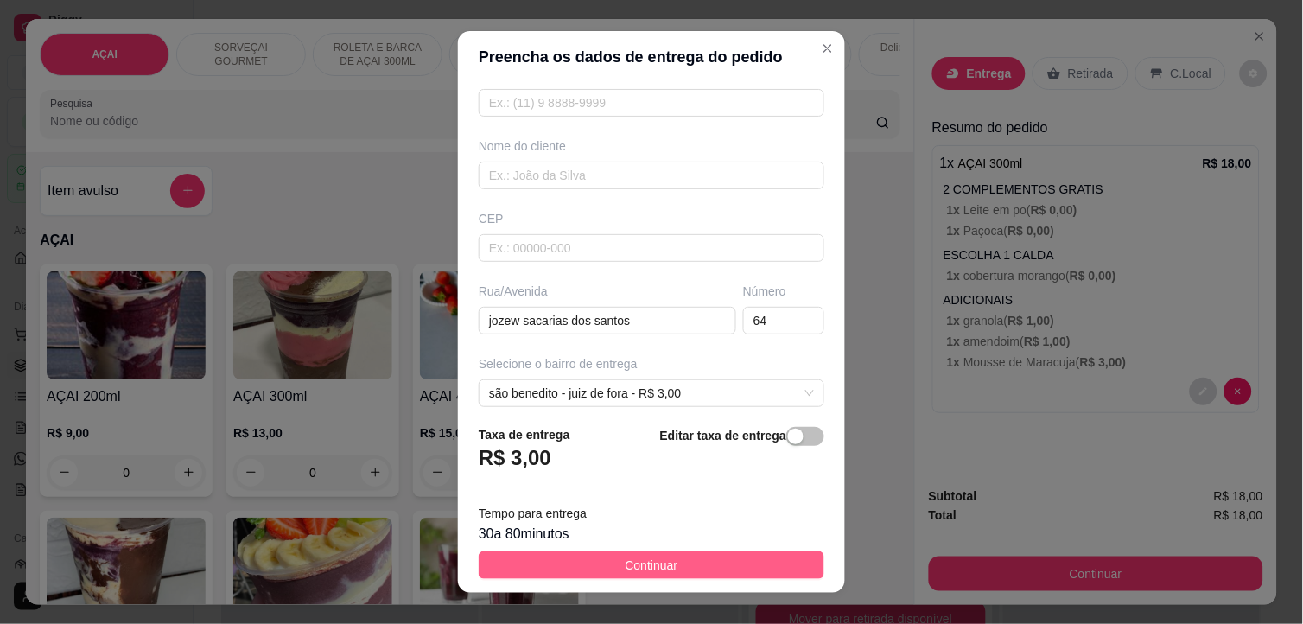
click at [672, 557] on button "Continuar" at bounding box center [652, 565] width 346 height 28
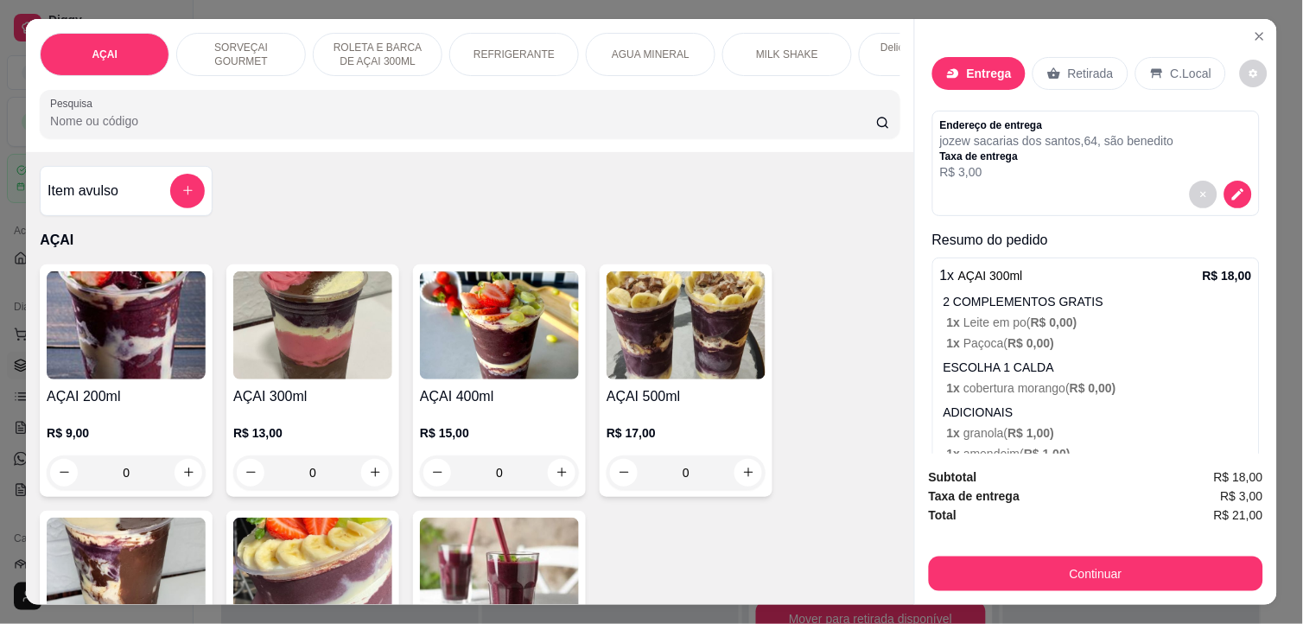
click at [1076, 585] on div "Subtotal R$ 18,00 Taxa de entrega R$ 3,00 Total R$ 21,00 Continuar" at bounding box center [1096, 529] width 362 height 151
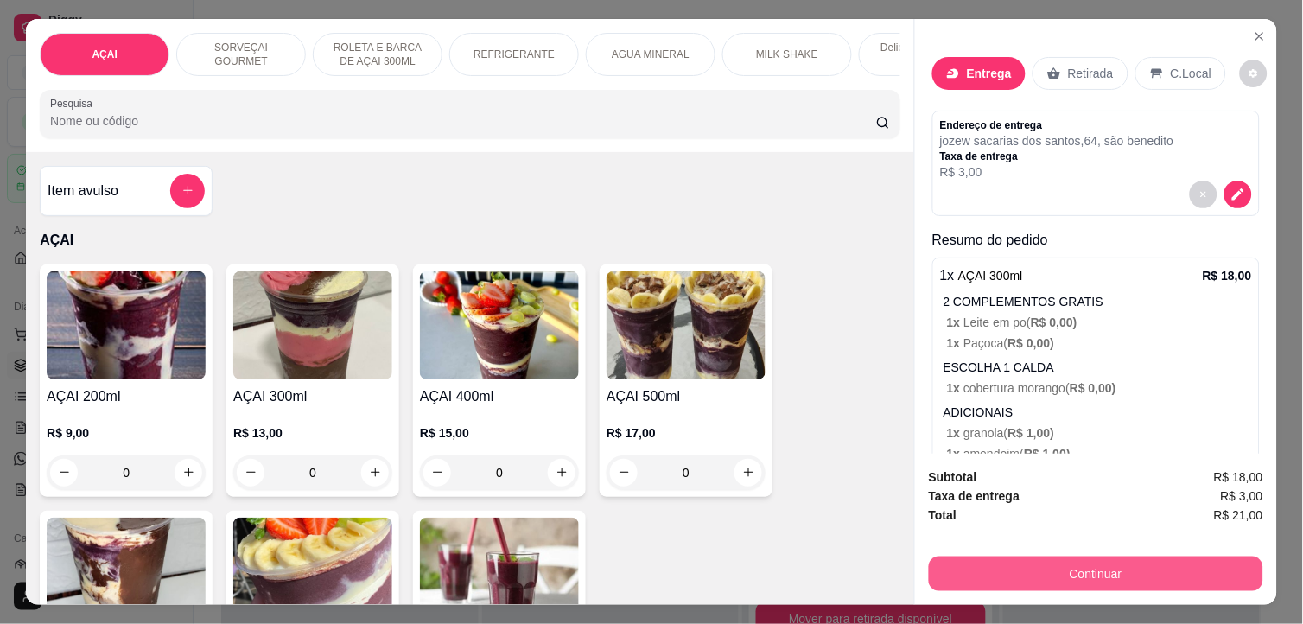
click at [1077, 569] on button "Continuar" at bounding box center [1096, 574] width 334 height 35
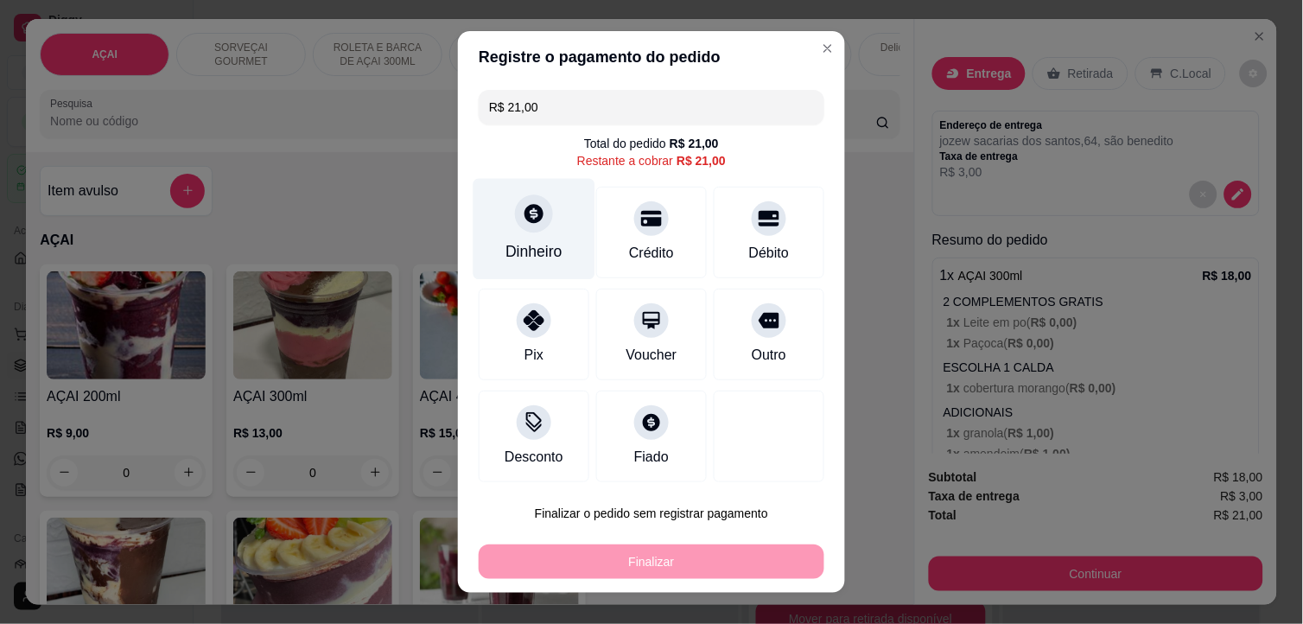
click at [524, 242] on div "Dinheiro" at bounding box center [534, 251] width 57 height 22
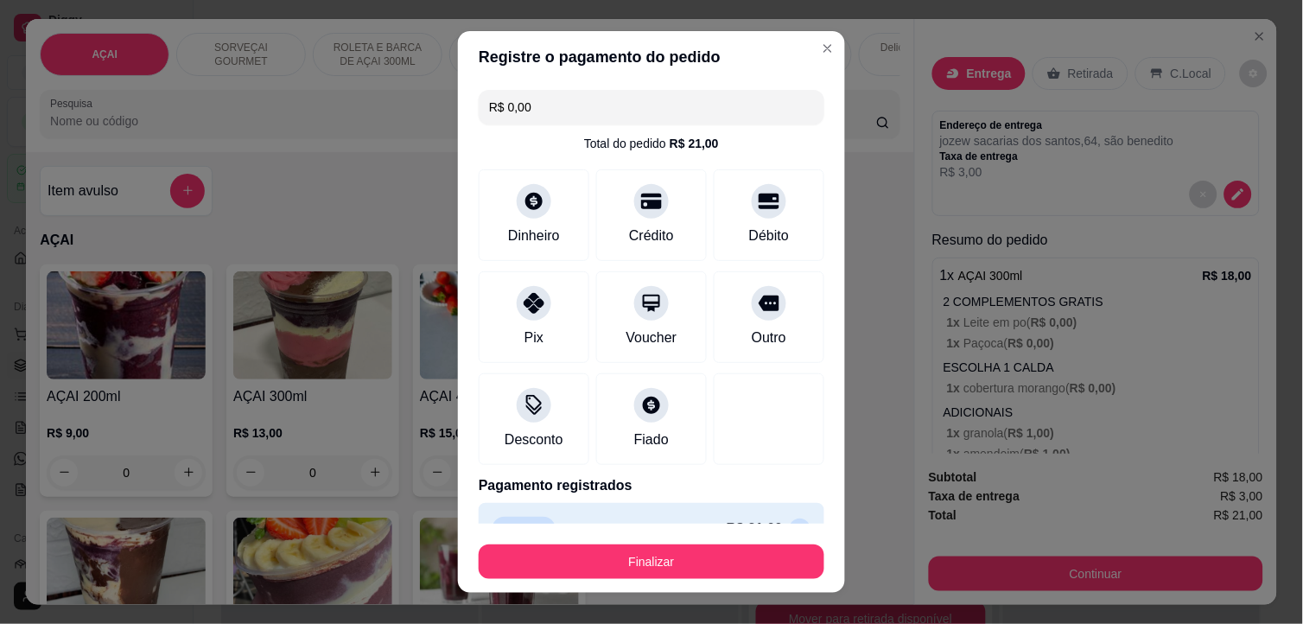
click at [701, 550] on button "Finalizar" at bounding box center [652, 561] width 346 height 35
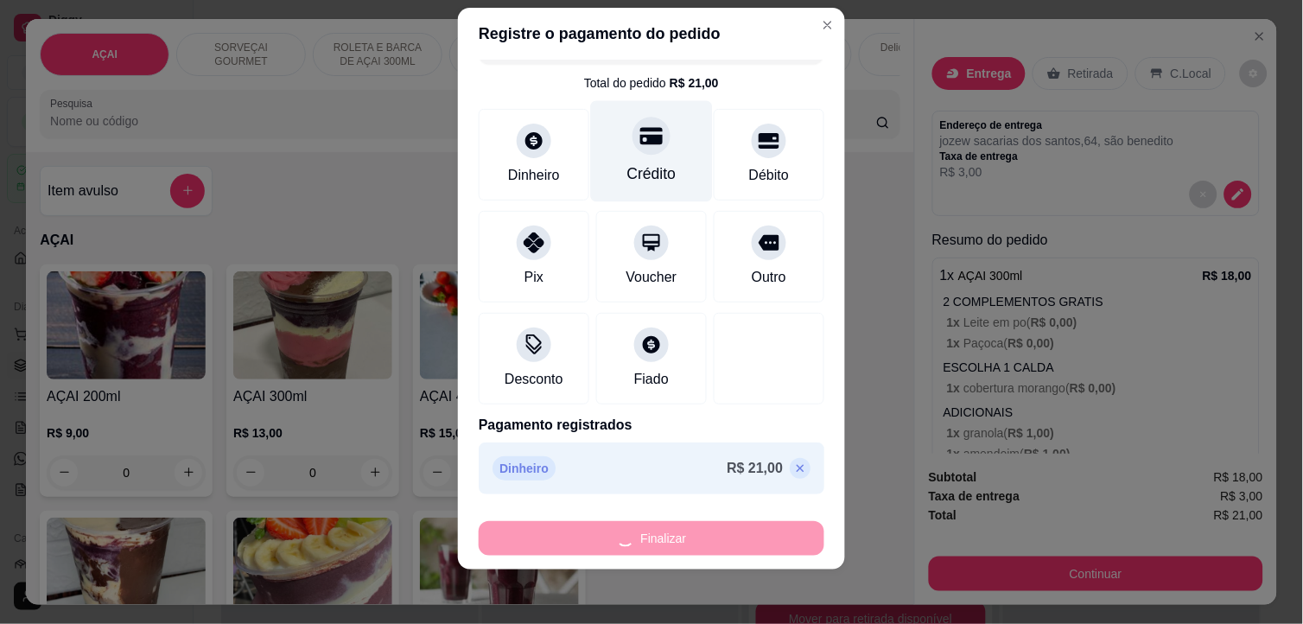
scroll to position [0, 0]
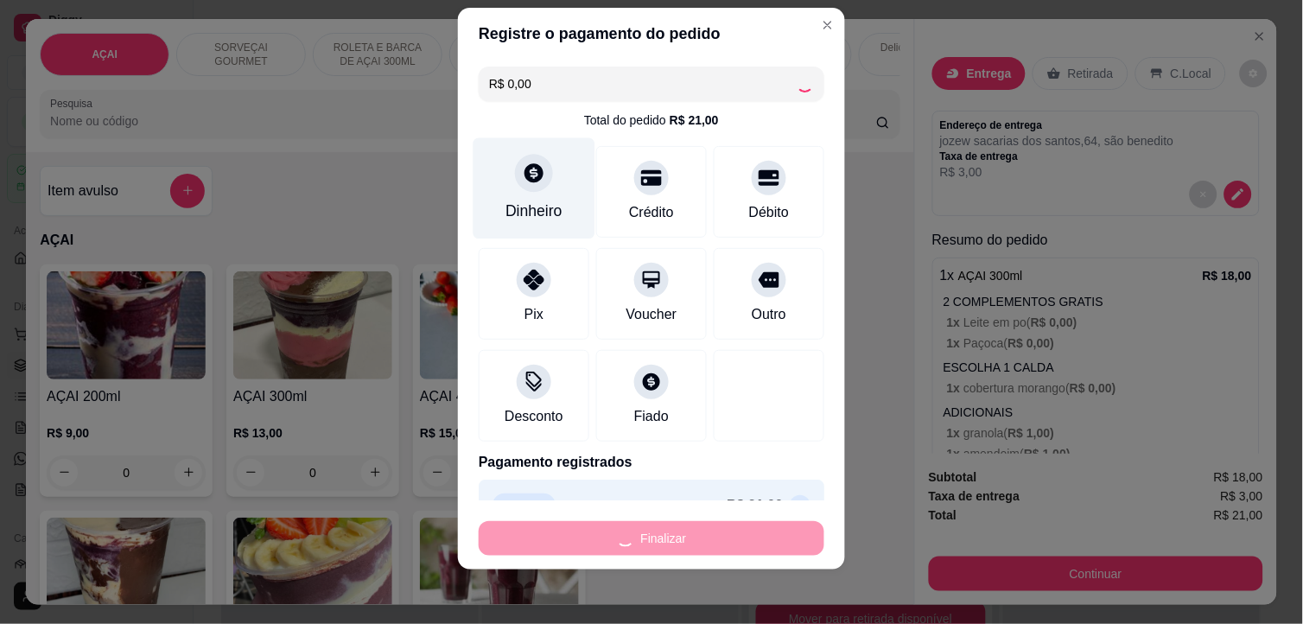
click at [536, 182] on div at bounding box center [534, 174] width 38 height 38
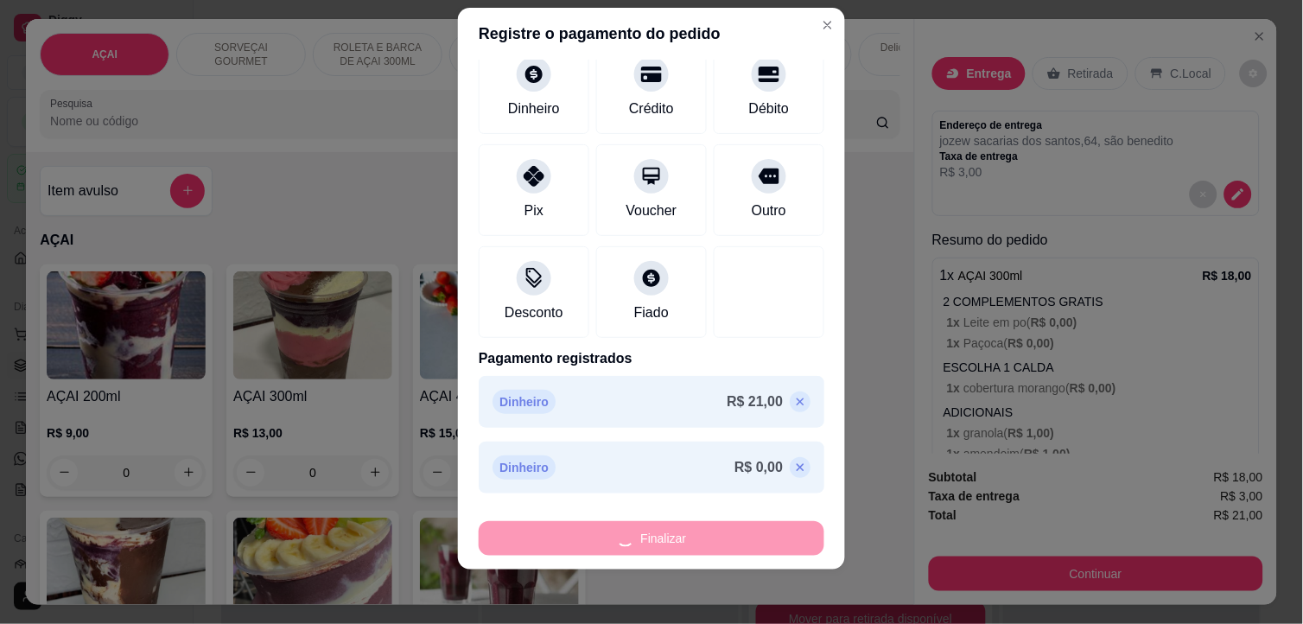
click at [793, 398] on icon at bounding box center [800, 402] width 14 height 14
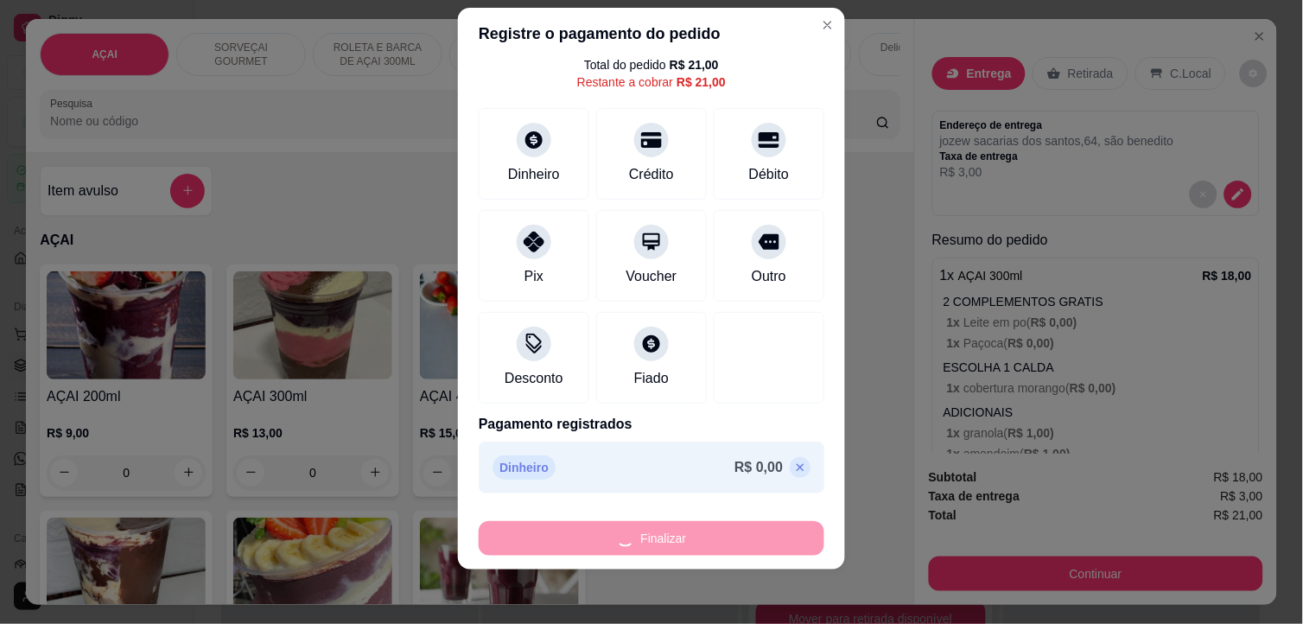
click at [793, 467] on icon at bounding box center [800, 468] width 14 height 14
type input "R$ 0,00"
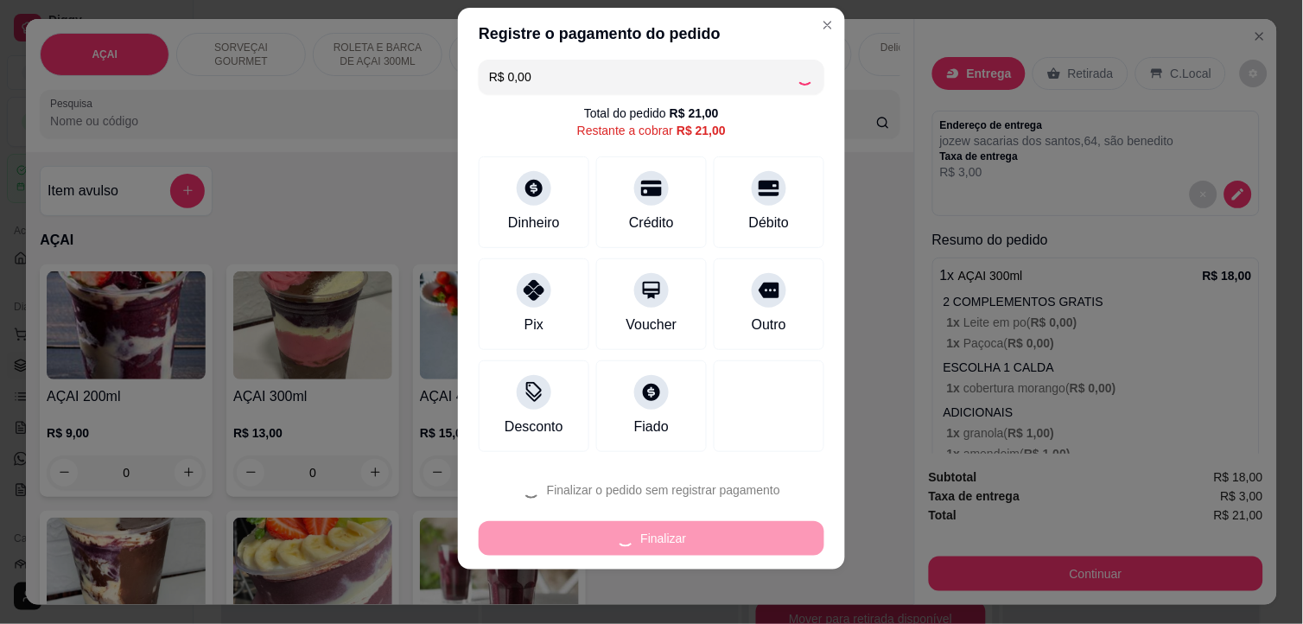
scroll to position [6, 0]
click at [532, 219] on div "Dinheiro" at bounding box center [534, 222] width 57 height 22
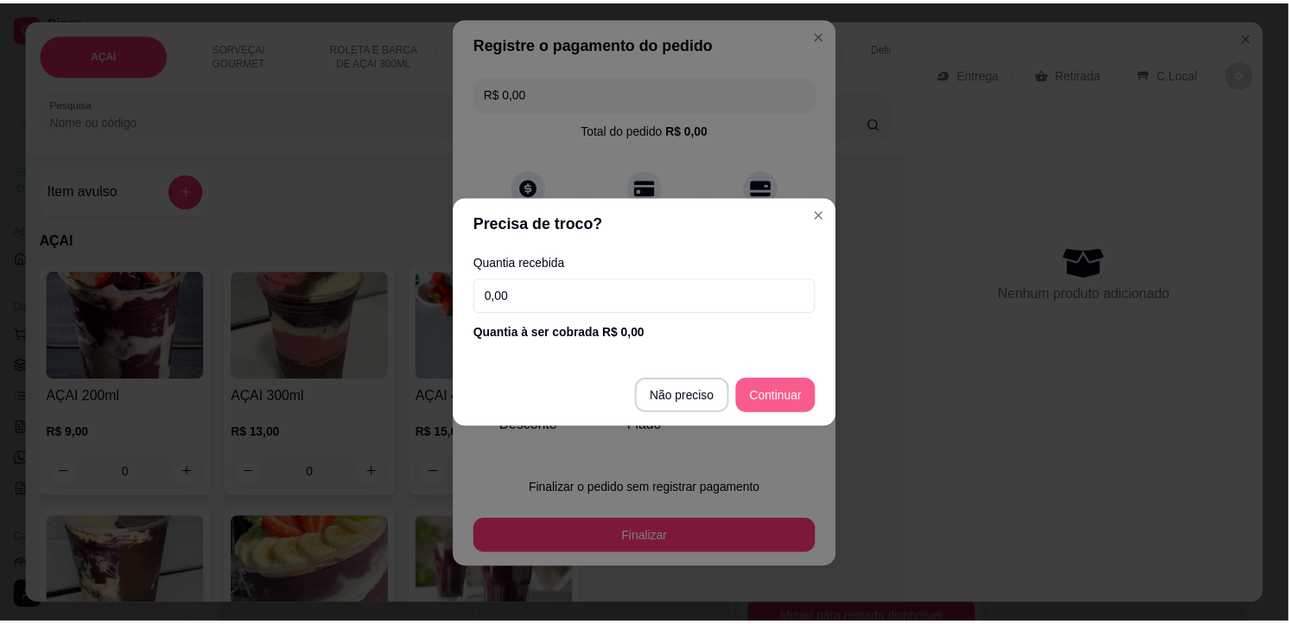
scroll to position [19, 0]
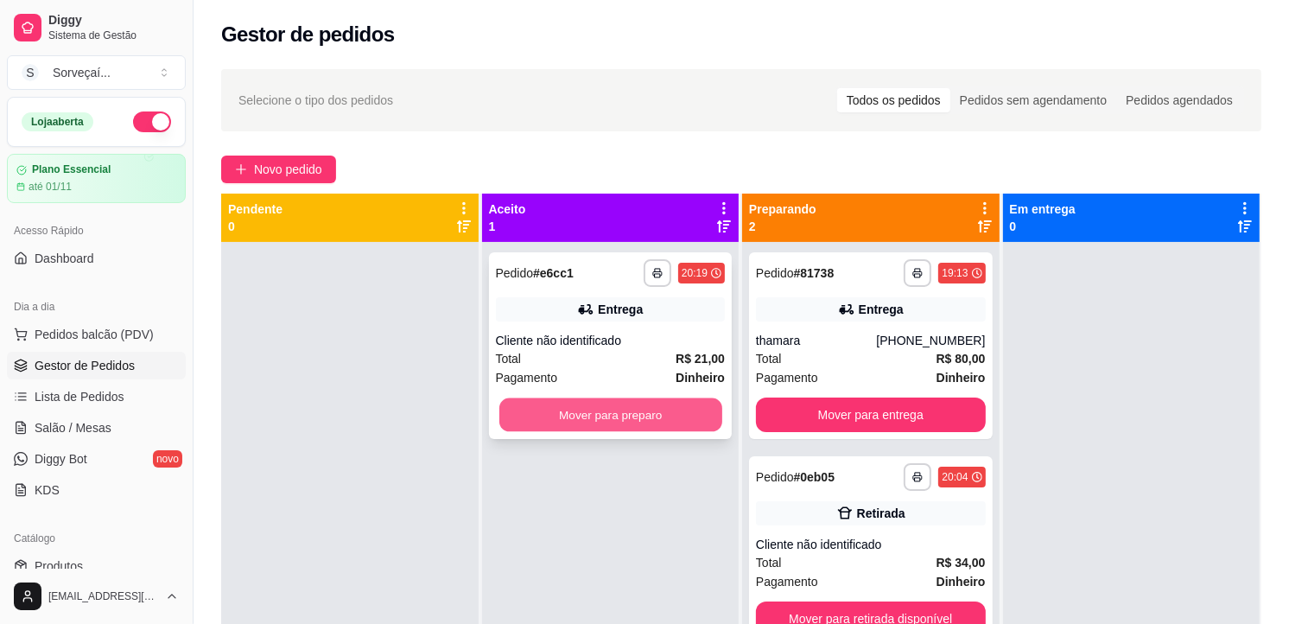
click at [674, 410] on button "Mover para preparo" at bounding box center [610, 415] width 223 height 34
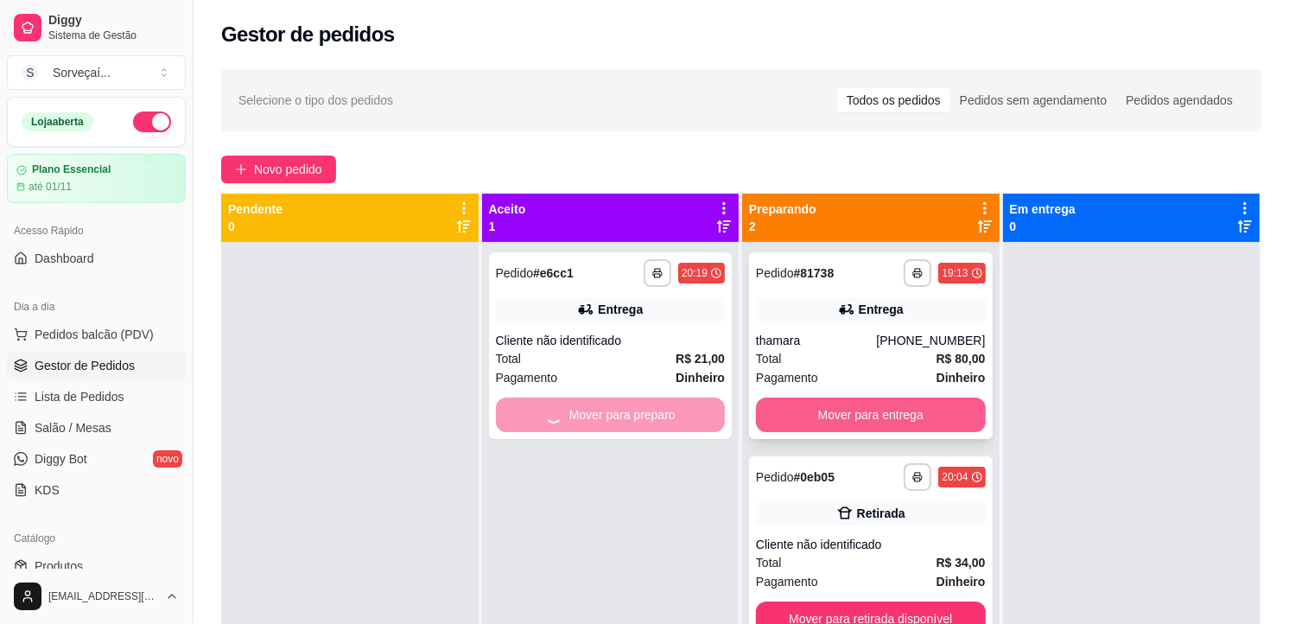
click at [799, 401] on button "Mover para entrega" at bounding box center [871, 415] width 230 height 35
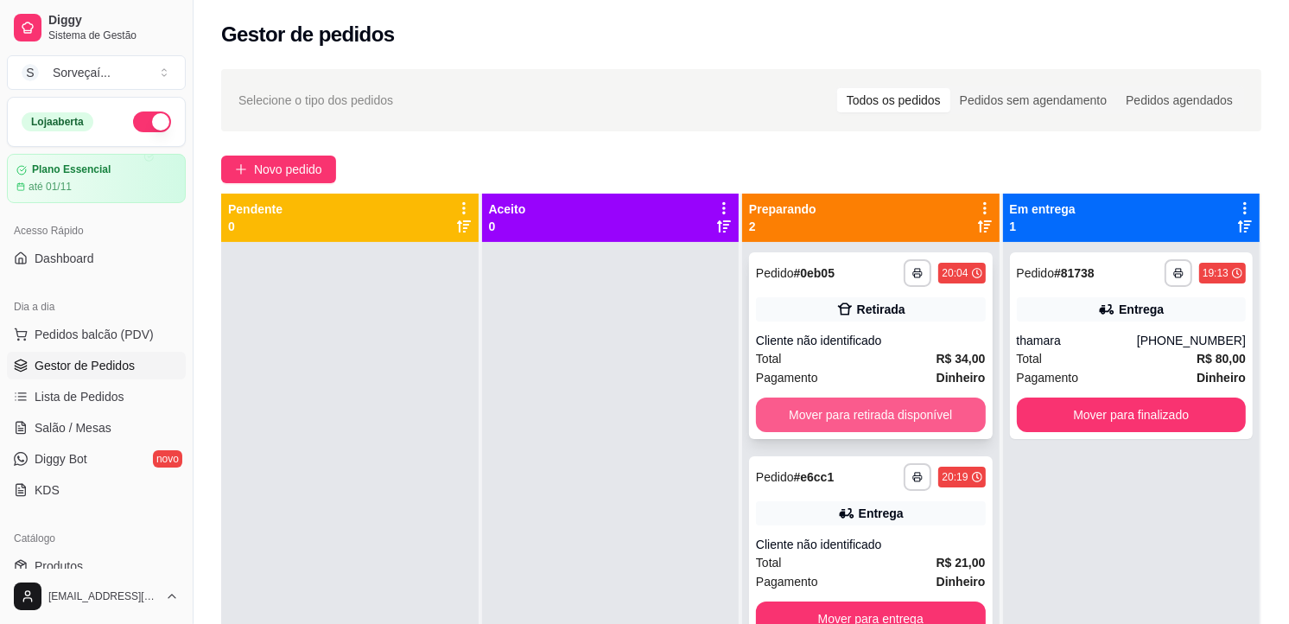
click at [819, 417] on button "Mover para retirada disponível" at bounding box center [871, 415] width 230 height 35
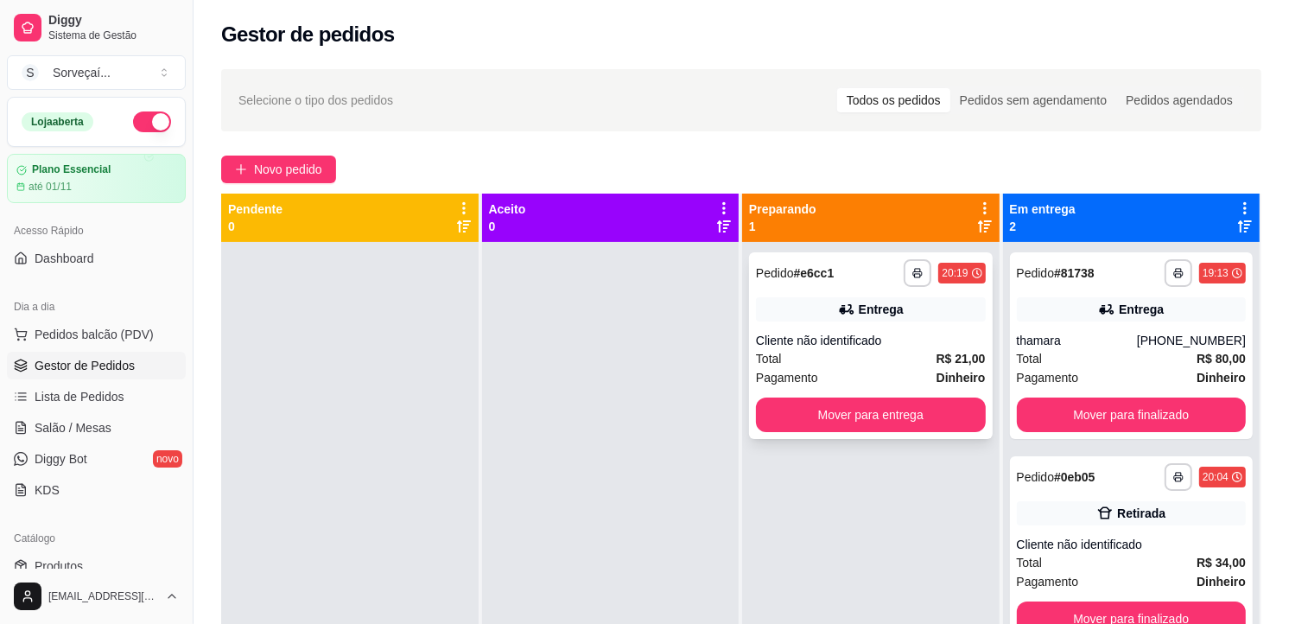
click at [841, 360] on div "Total R$ 21,00" at bounding box center [871, 358] width 230 height 19
click at [844, 409] on button "Mover para entrega" at bounding box center [871, 415] width 223 height 34
